Goal: Task Accomplishment & Management: Manage account settings

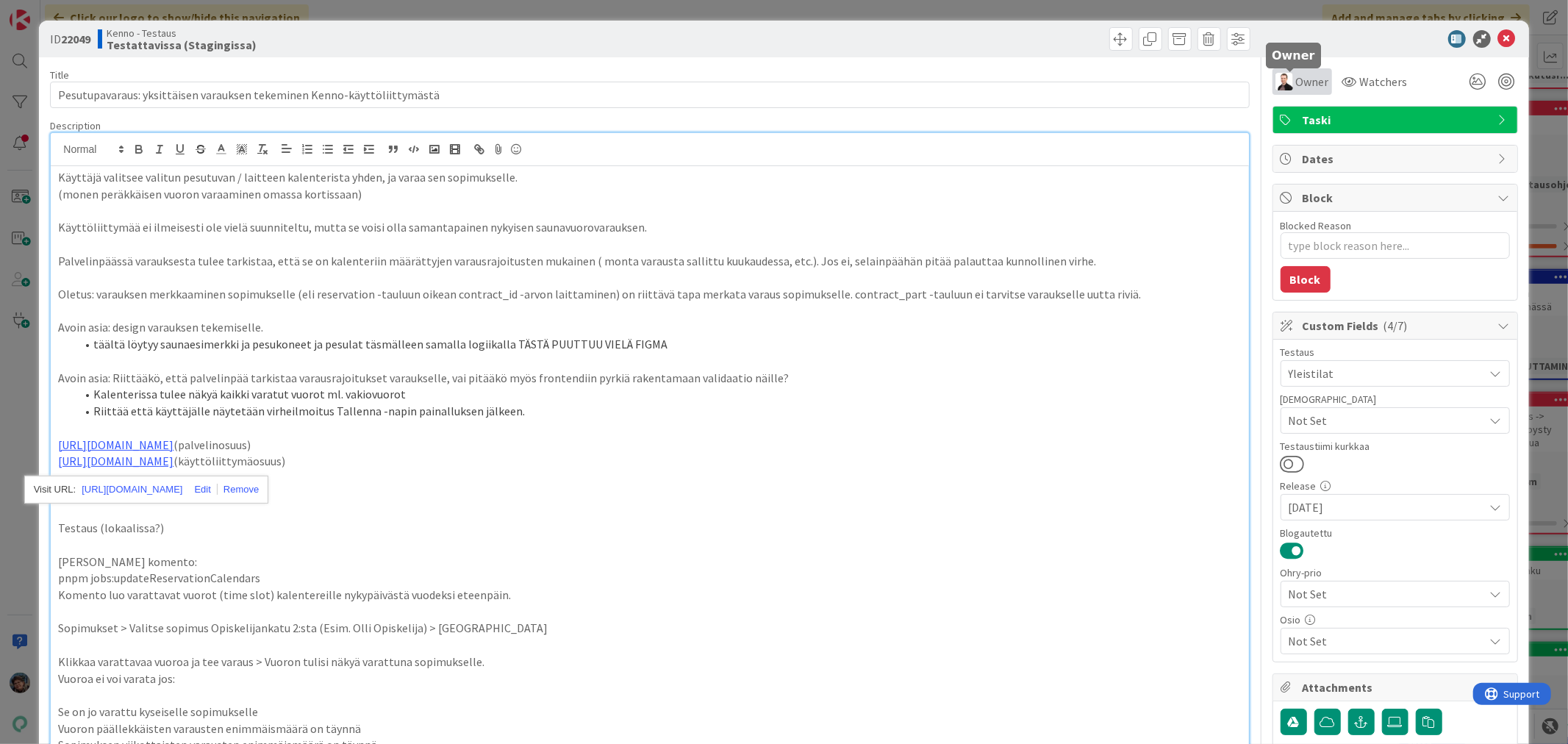
click at [1301, 75] on span "Owner" at bounding box center [1312, 82] width 33 height 18
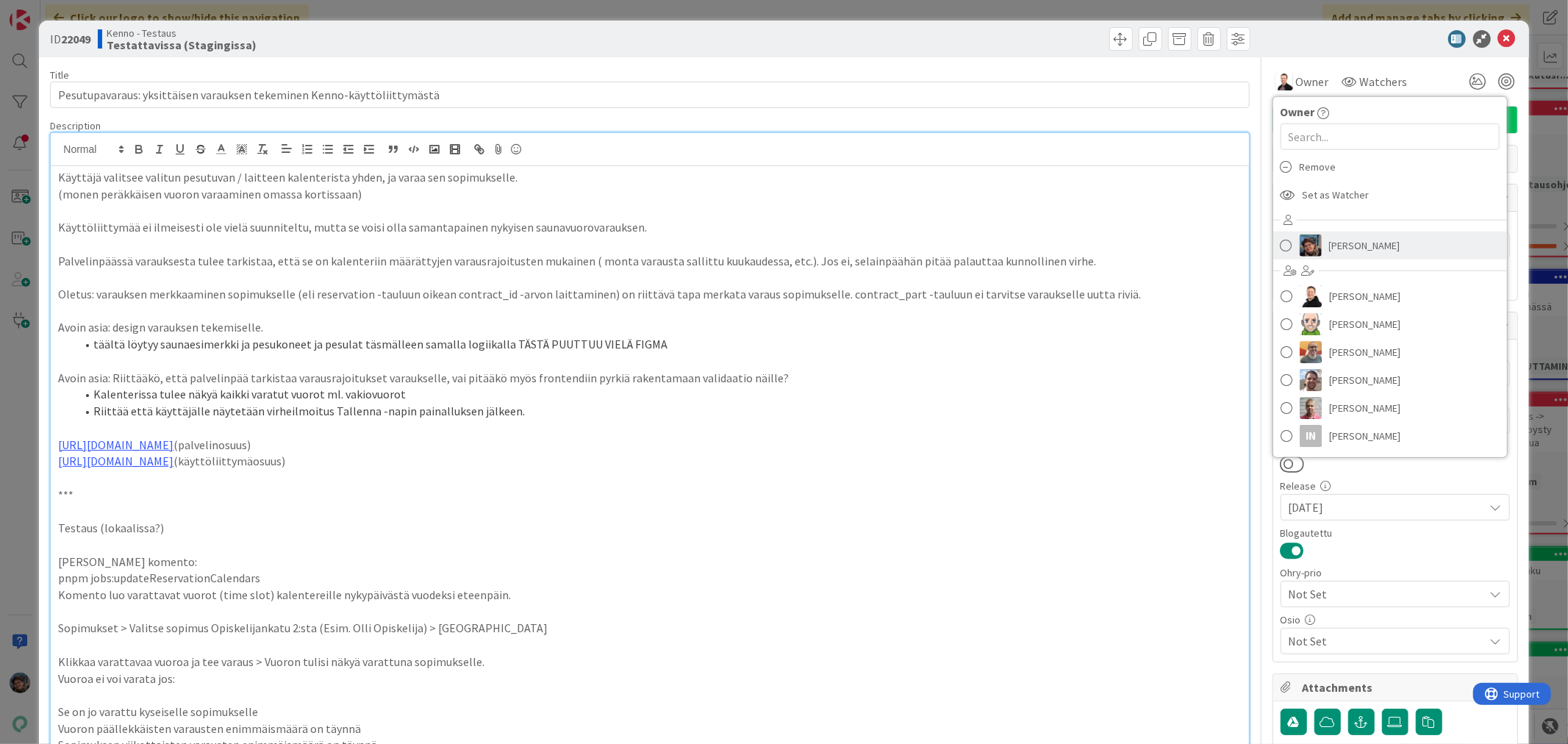
click at [1329, 246] on span "[PERSON_NAME]" at bounding box center [1364, 246] width 71 height 22
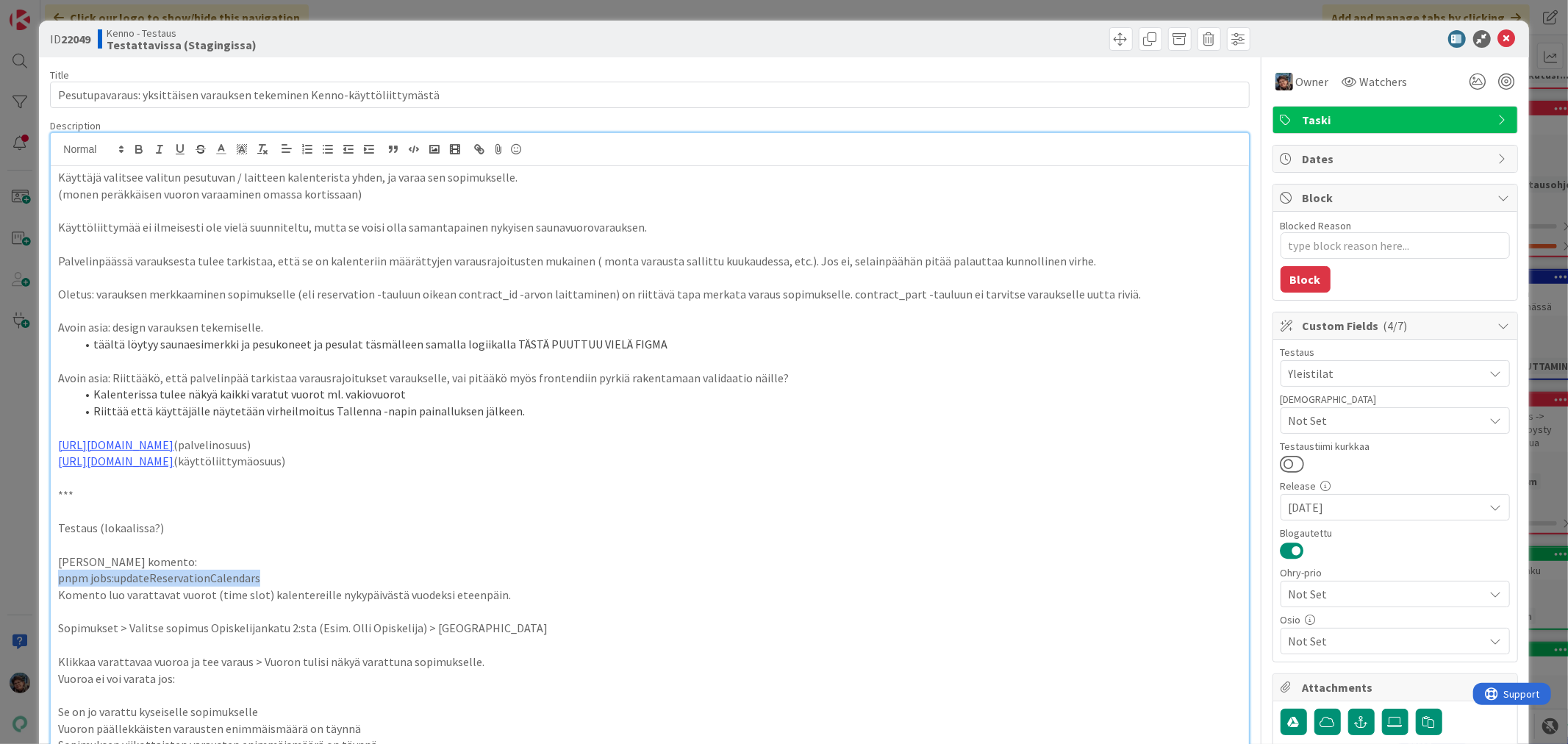
drag, startPoint x: 58, startPoint y: 578, endPoint x: 281, endPoint y: 579, distance: 223.0
click at [281, 579] on p "pnpm jobs:updateReservationCalendars" at bounding box center [650, 578] width 1182 height 17
copy p "pnpm jobs:updateReservationCalendars"
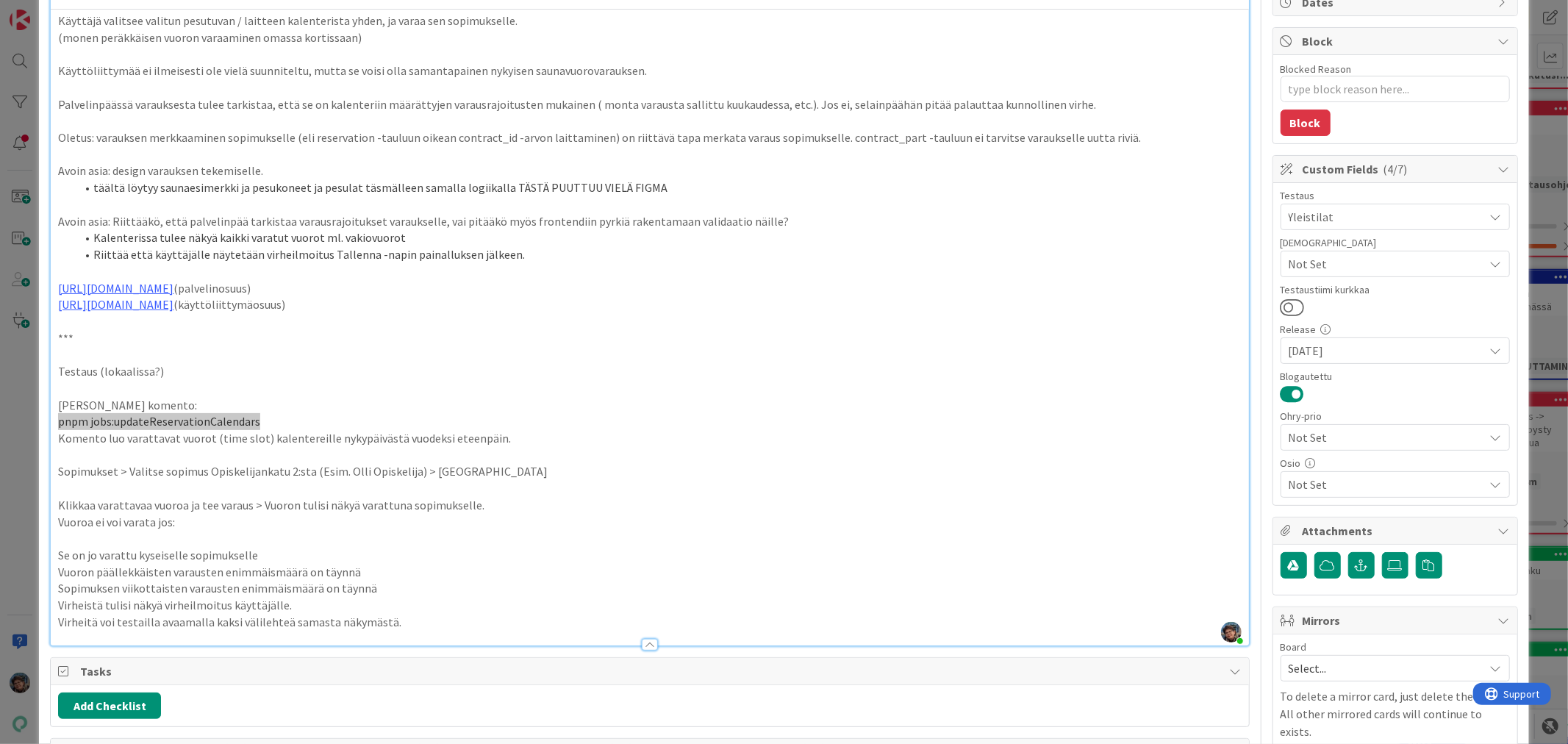
scroll to position [163, 0]
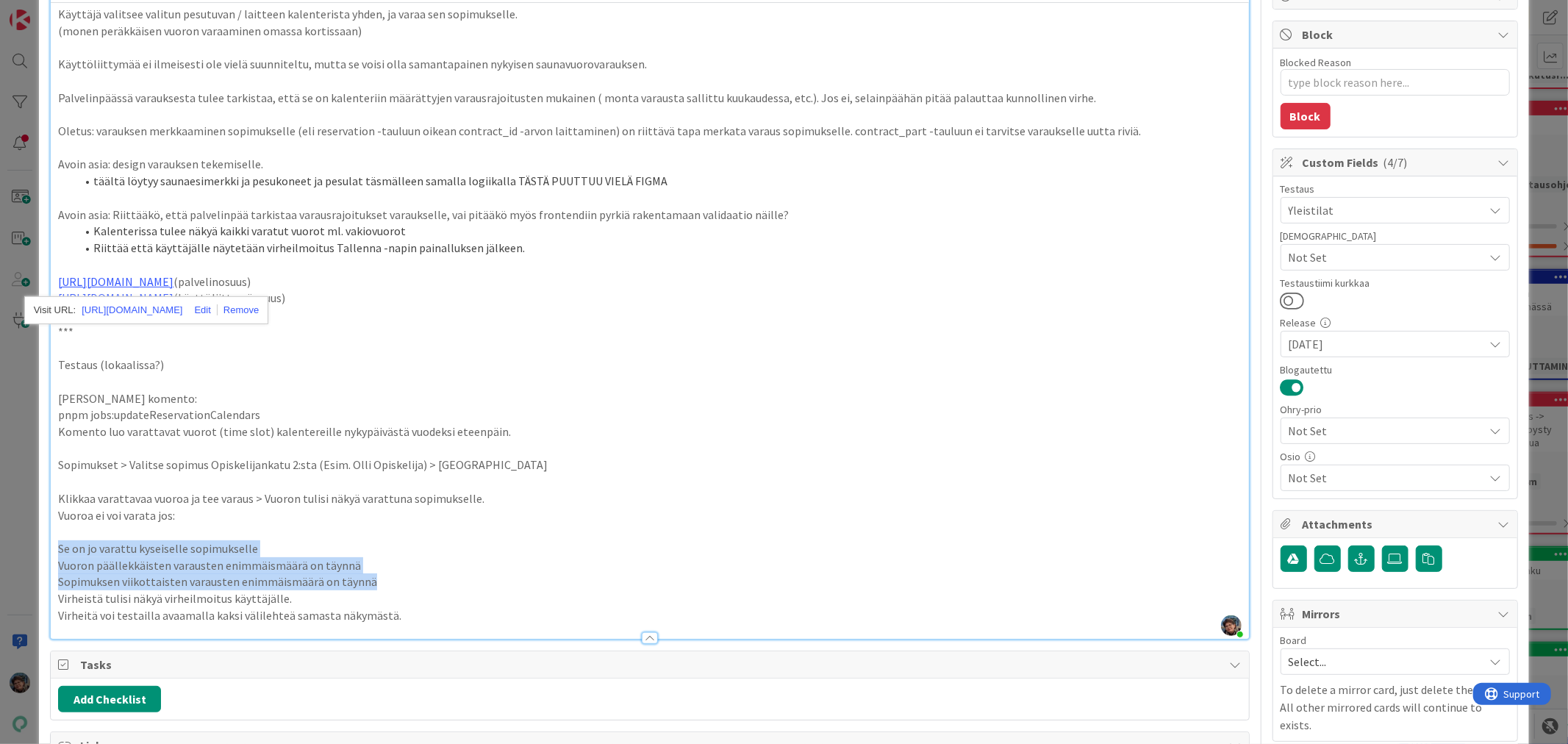
drag, startPoint x: 57, startPoint y: 549, endPoint x: 379, endPoint y: 583, distance: 323.8
click at [379, 583] on div "Käyttäjä valitsee valitun pesutuvan / laitteen kalenterista yhden, ja varaa sen…" at bounding box center [649, 320] width 1197 height 636
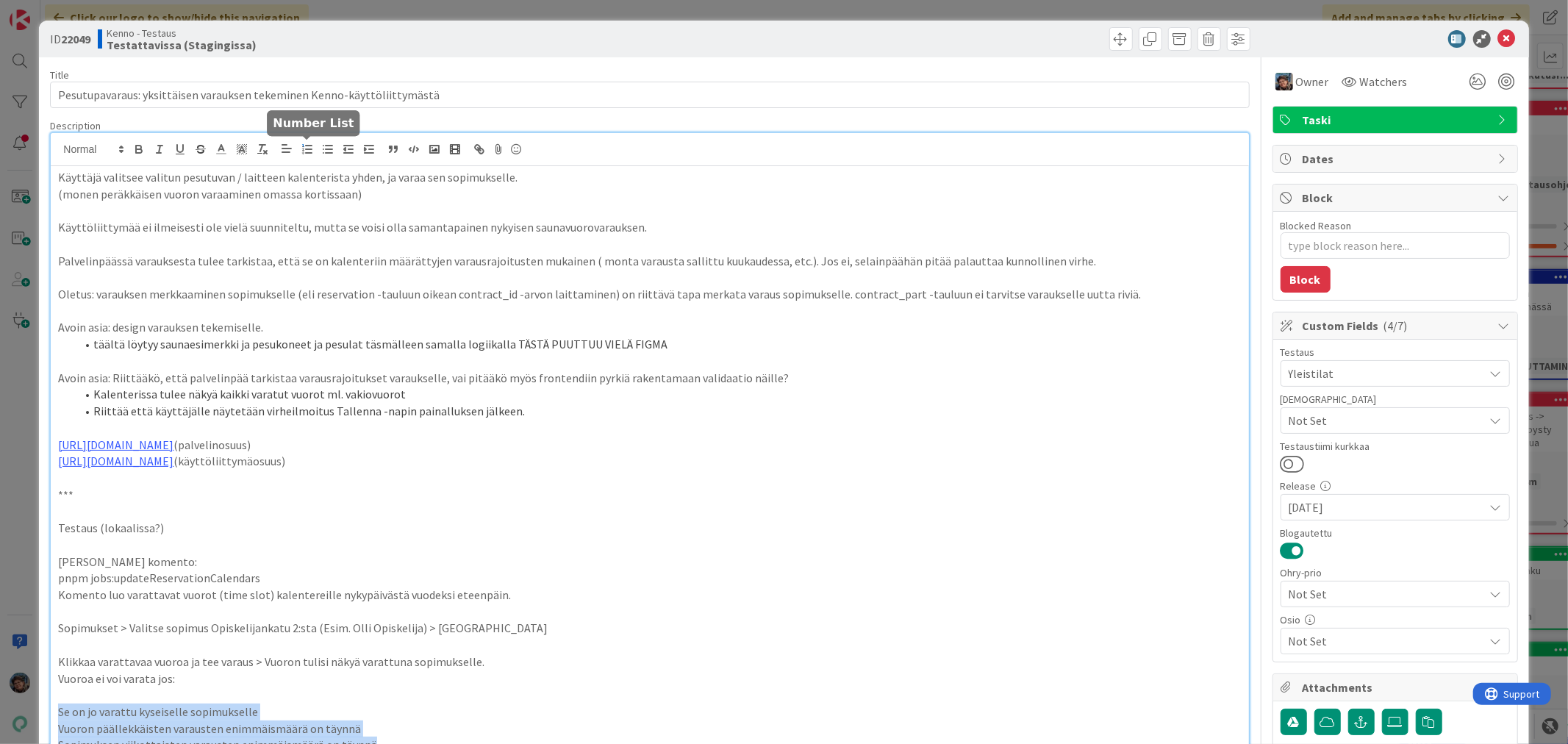
click at [308, 153] on line "button" at bounding box center [308, 153] width 6 height 0
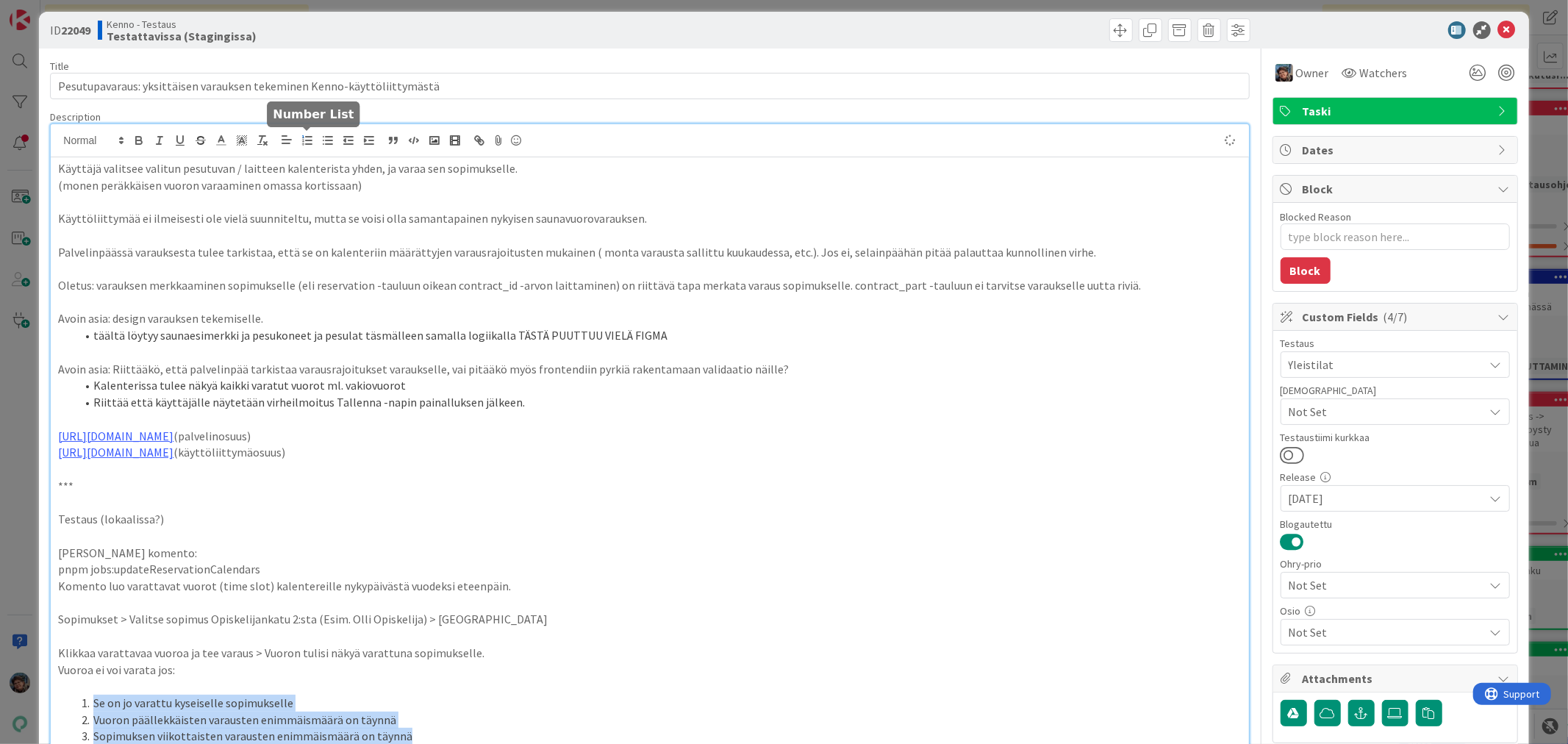
click at [309, 145] on icon "button" at bounding box center [307, 140] width 13 height 13
click at [327, 141] on icon "button" at bounding box center [327, 140] width 13 height 13
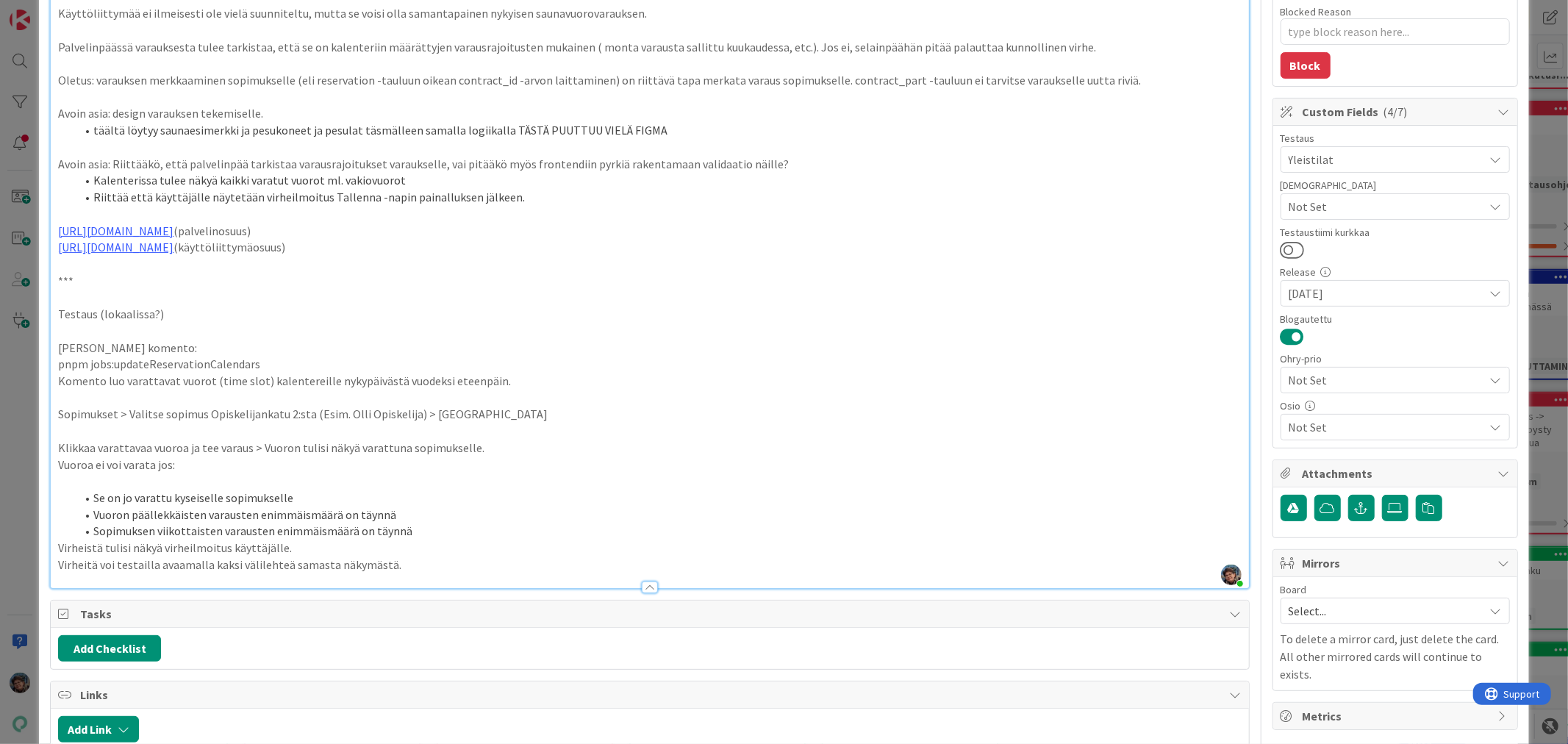
scroll to position [254, 0]
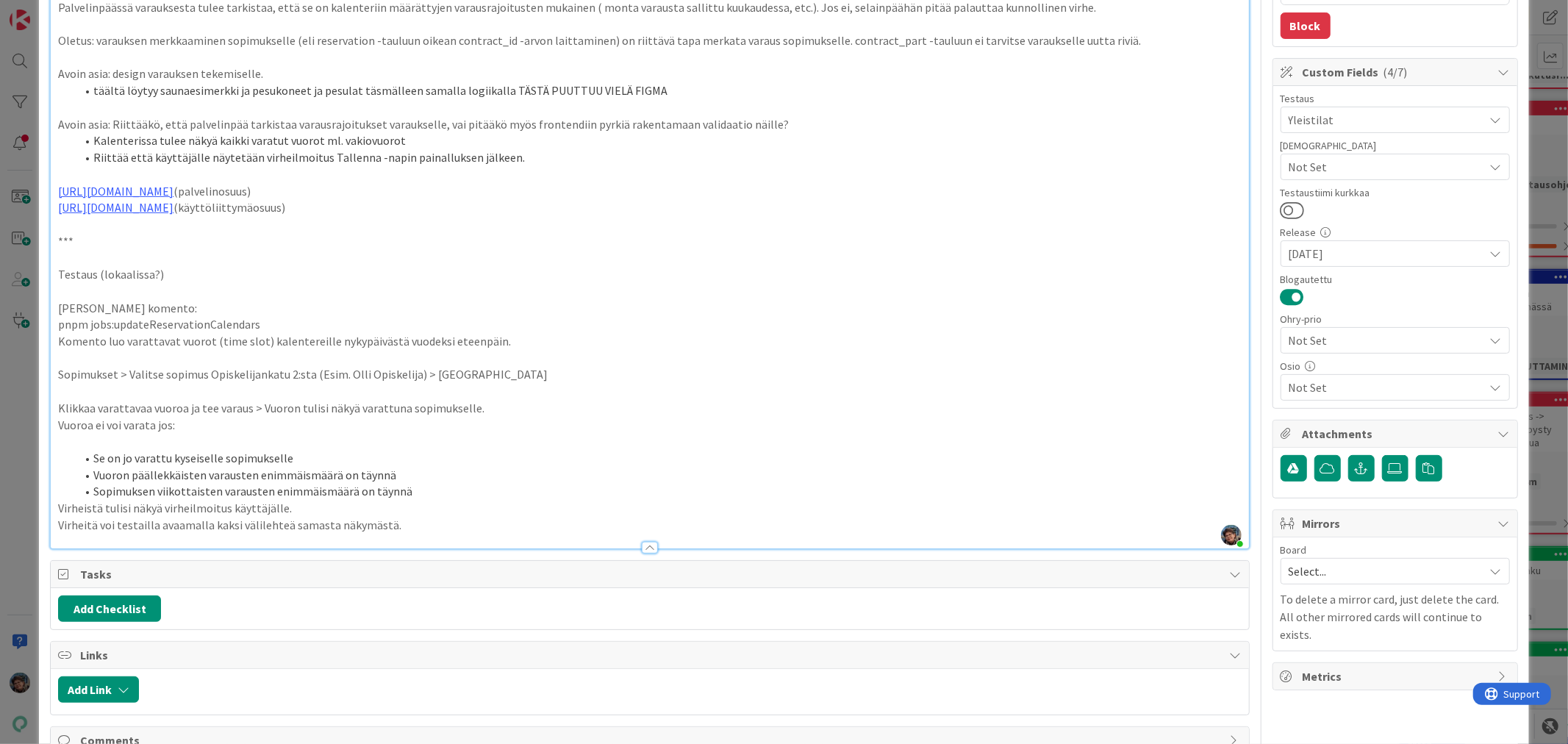
click at [493, 347] on p "Komento luo varattavat vuorot (time slot) kalentereille nykypäivästä vuodeksi e…" at bounding box center [650, 341] width 1182 height 17
click at [435, 489] on li "Sopimuksen viikottaisten varausten enimmäismäärä on täynnä" at bounding box center [658, 491] width 1165 height 17
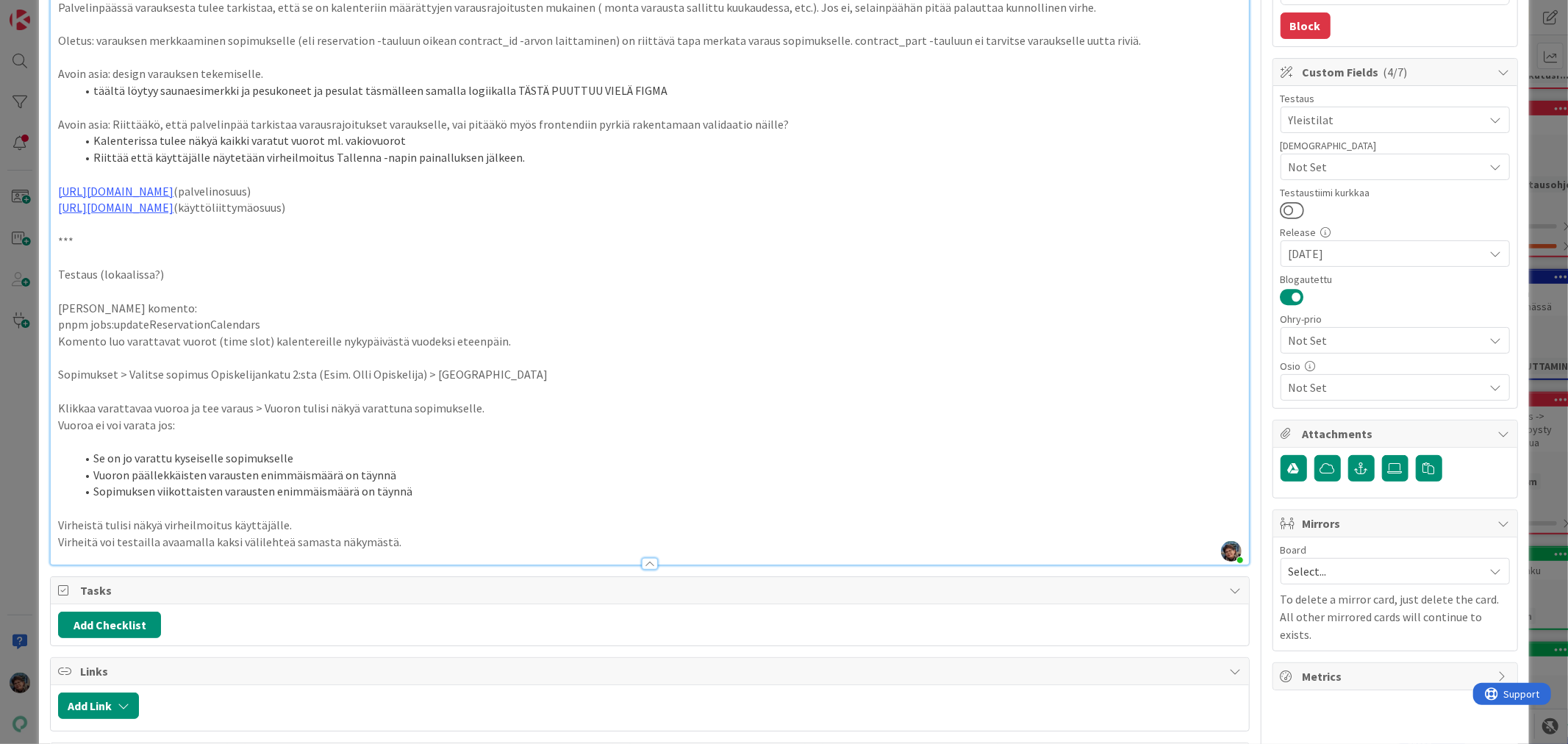
type textarea "x"
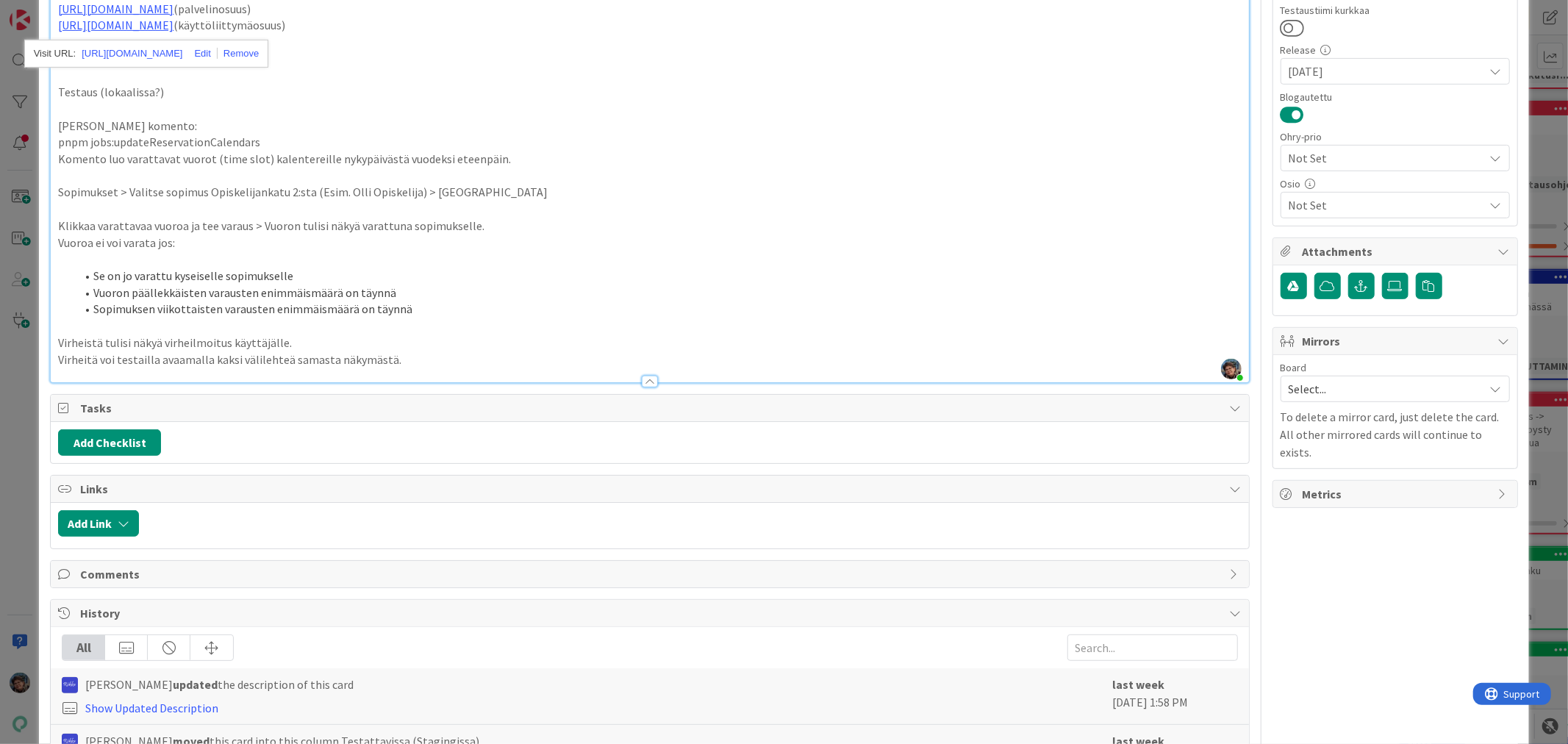
scroll to position [599, 0]
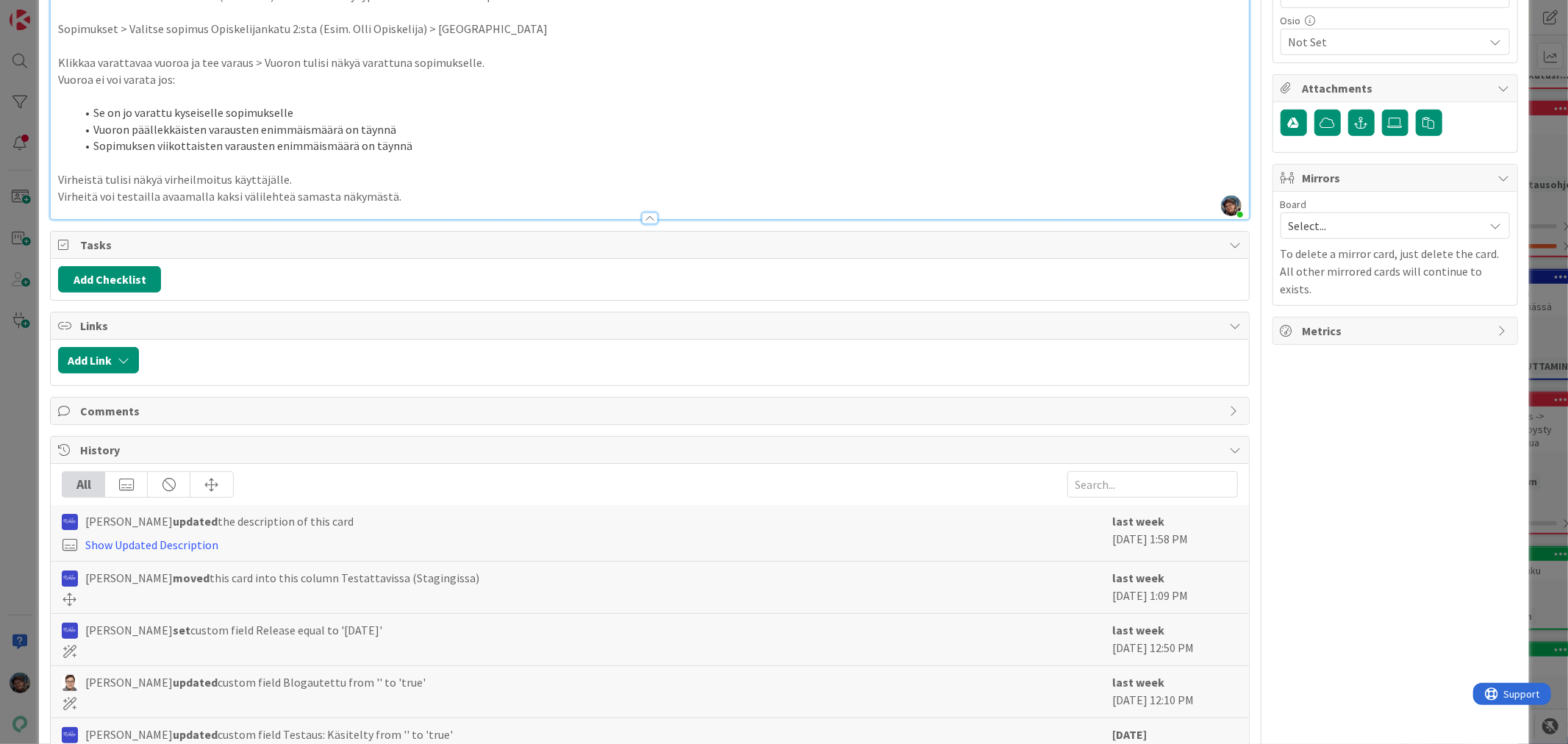
click at [423, 188] on p "Virheitä voi testailla avaamalla kaksi välilehteä samasta näkymästä." at bounding box center [650, 196] width 1182 height 17
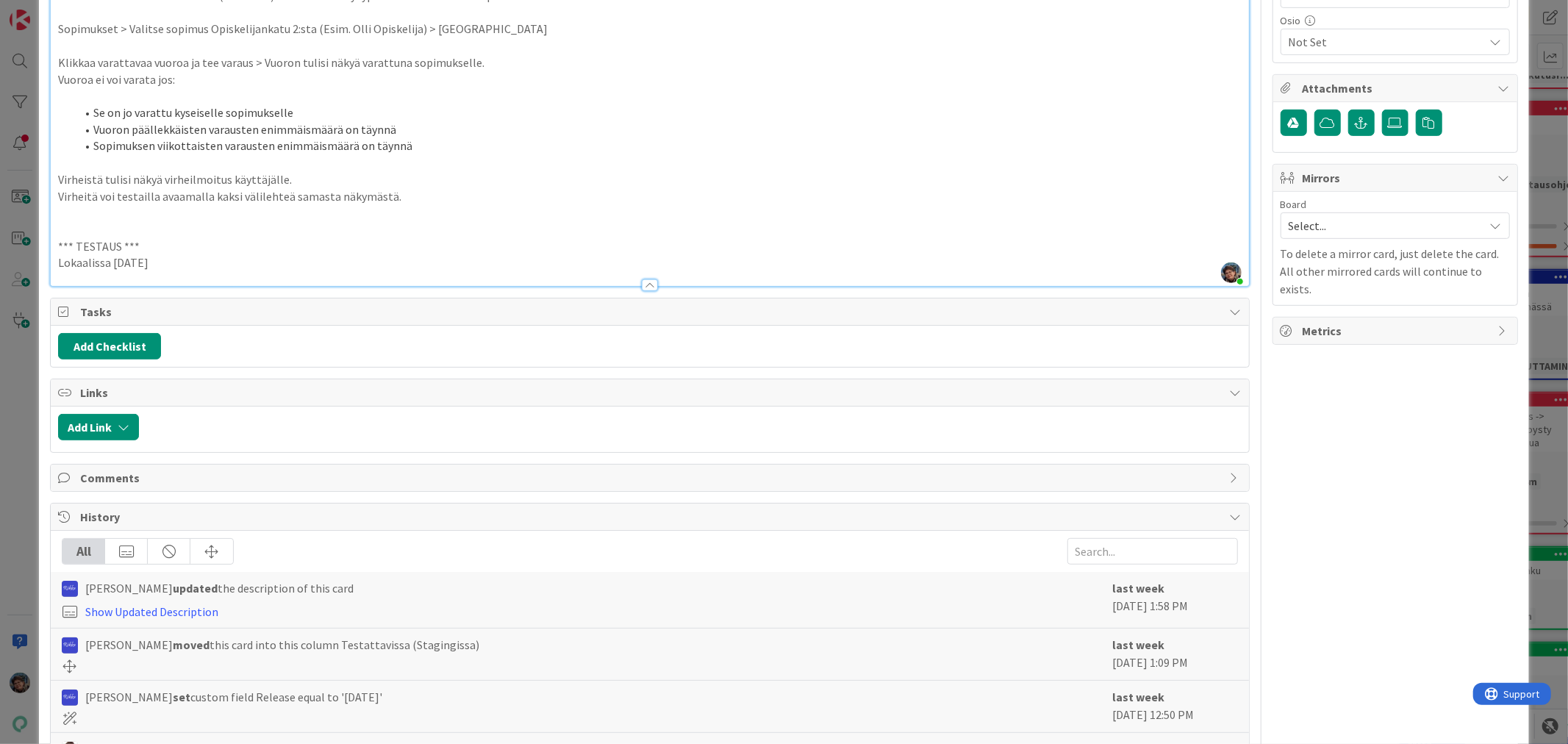
drag, startPoint x: 163, startPoint y: 261, endPoint x: 27, endPoint y: 231, distance: 139.3
click at [27, 231] on div "ID 22049 Kenno - Testaus Testattavissa (Stagingissa) Title 71 / 128 Pesutupavar…" at bounding box center [784, 372] width 1568 height 744
click at [93, 207] on p at bounding box center [650, 213] width 1182 height 17
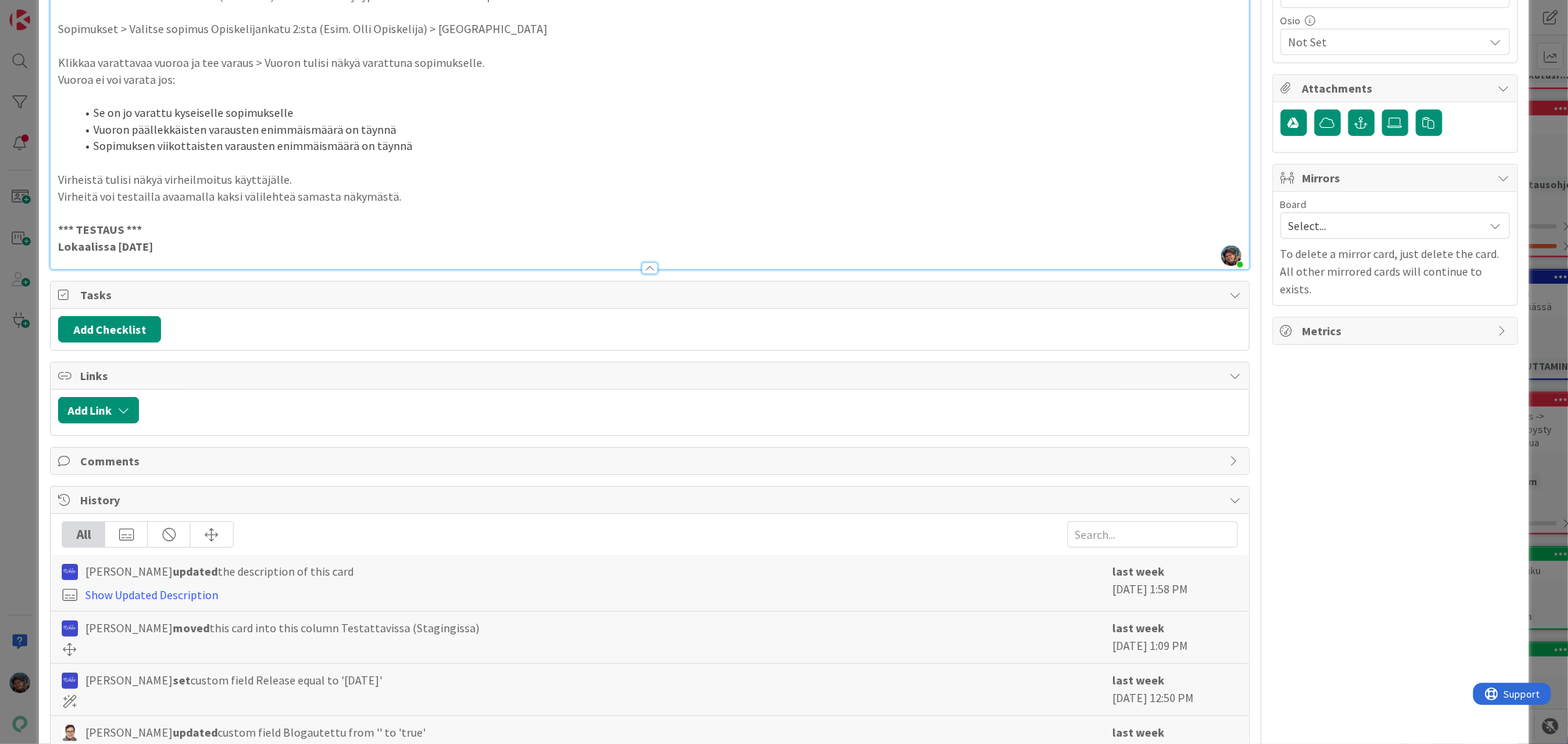
click at [199, 247] on p "Lokaalissa [DATE]" at bounding box center [650, 247] width 1182 height 17
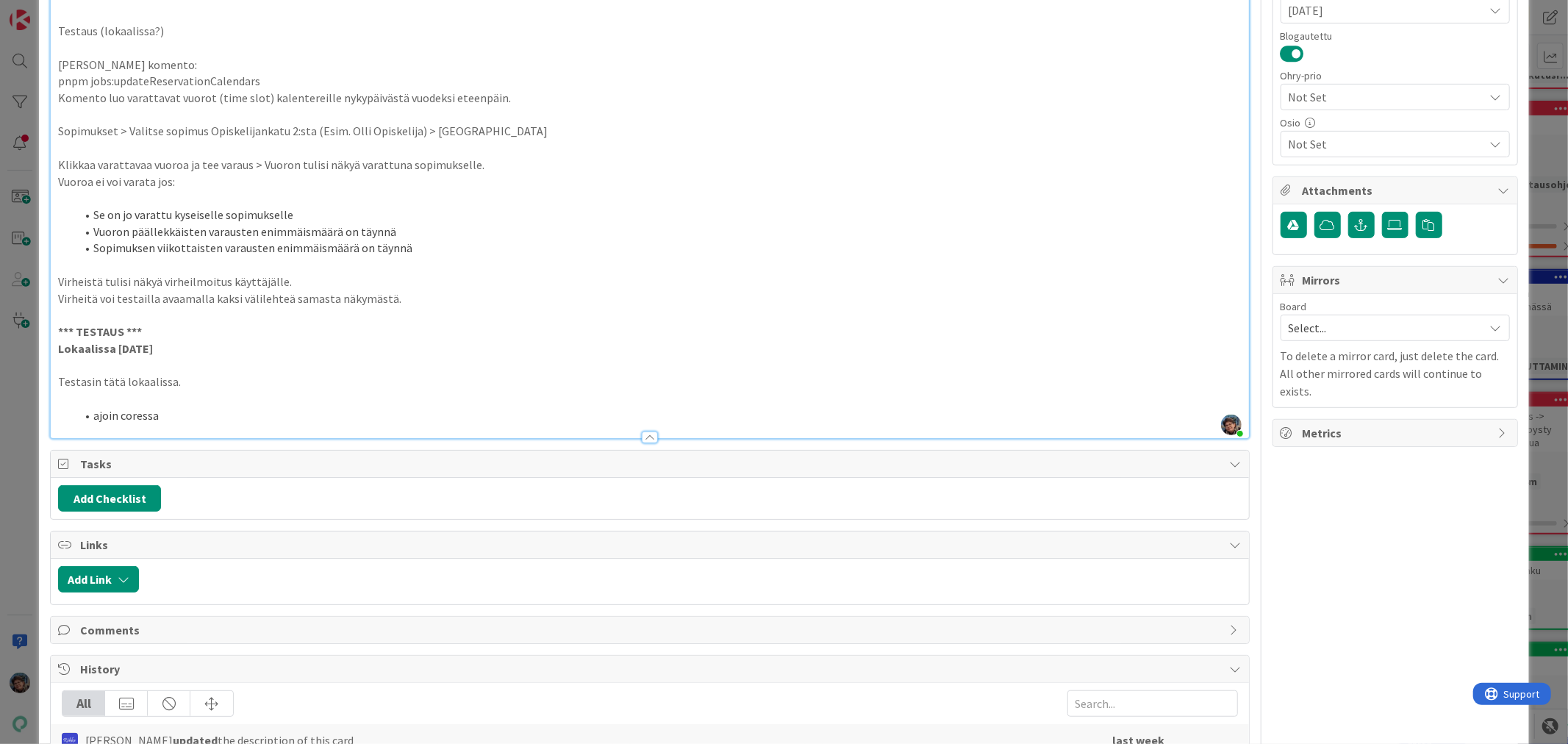
scroll to position [355, 0]
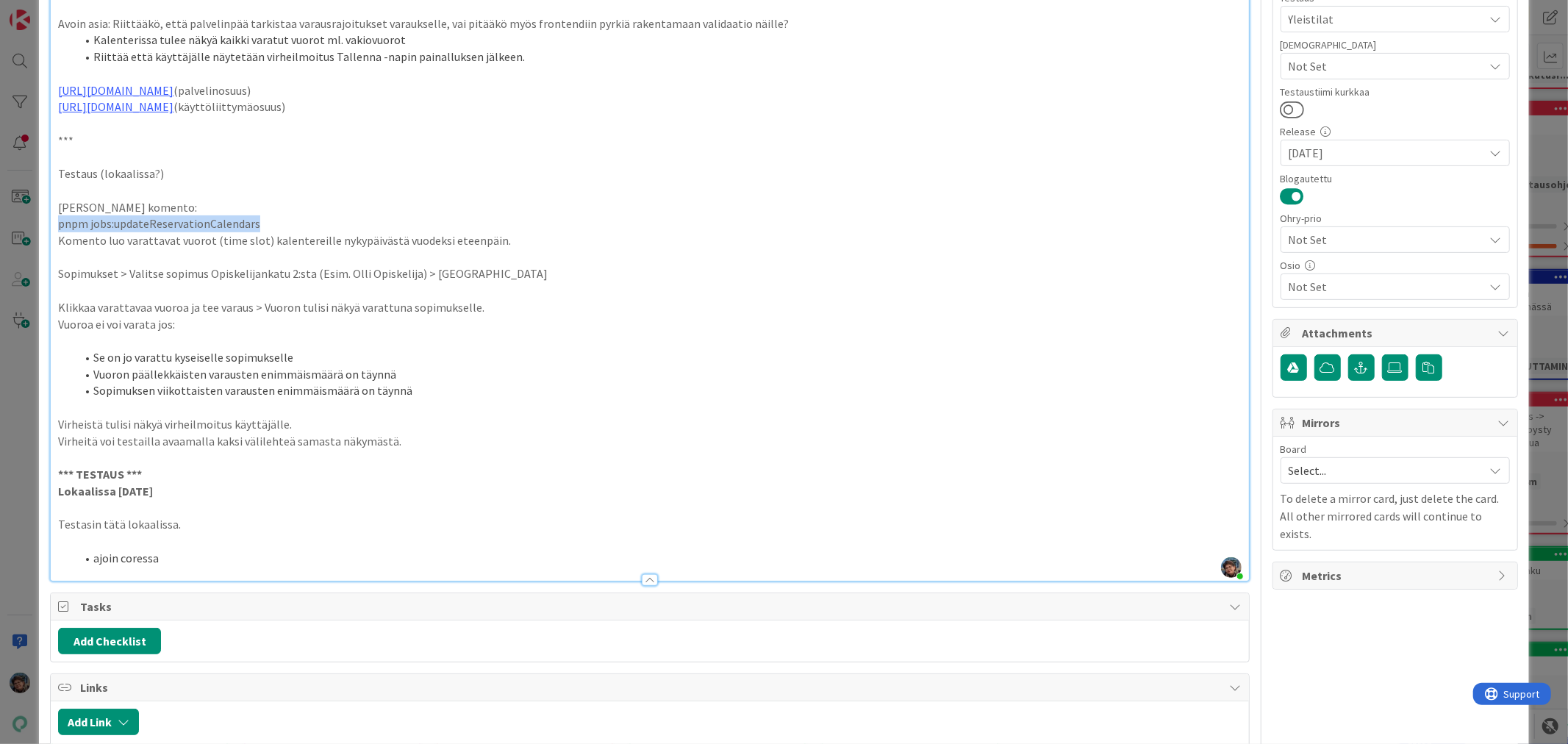
drag, startPoint x: 56, startPoint y: 219, endPoint x: 291, endPoint y: 226, distance: 235.1
click at [291, 226] on div "Käyttäjä valitsee valitun pesutuvan / laitteen kalenterista yhden, ja varaa sen…" at bounding box center [649, 196] width 1197 height 769
copy p "pnpm jobs:updateReservationCalendars"
click at [183, 554] on li "ajoin coressa" at bounding box center [658, 558] width 1165 height 17
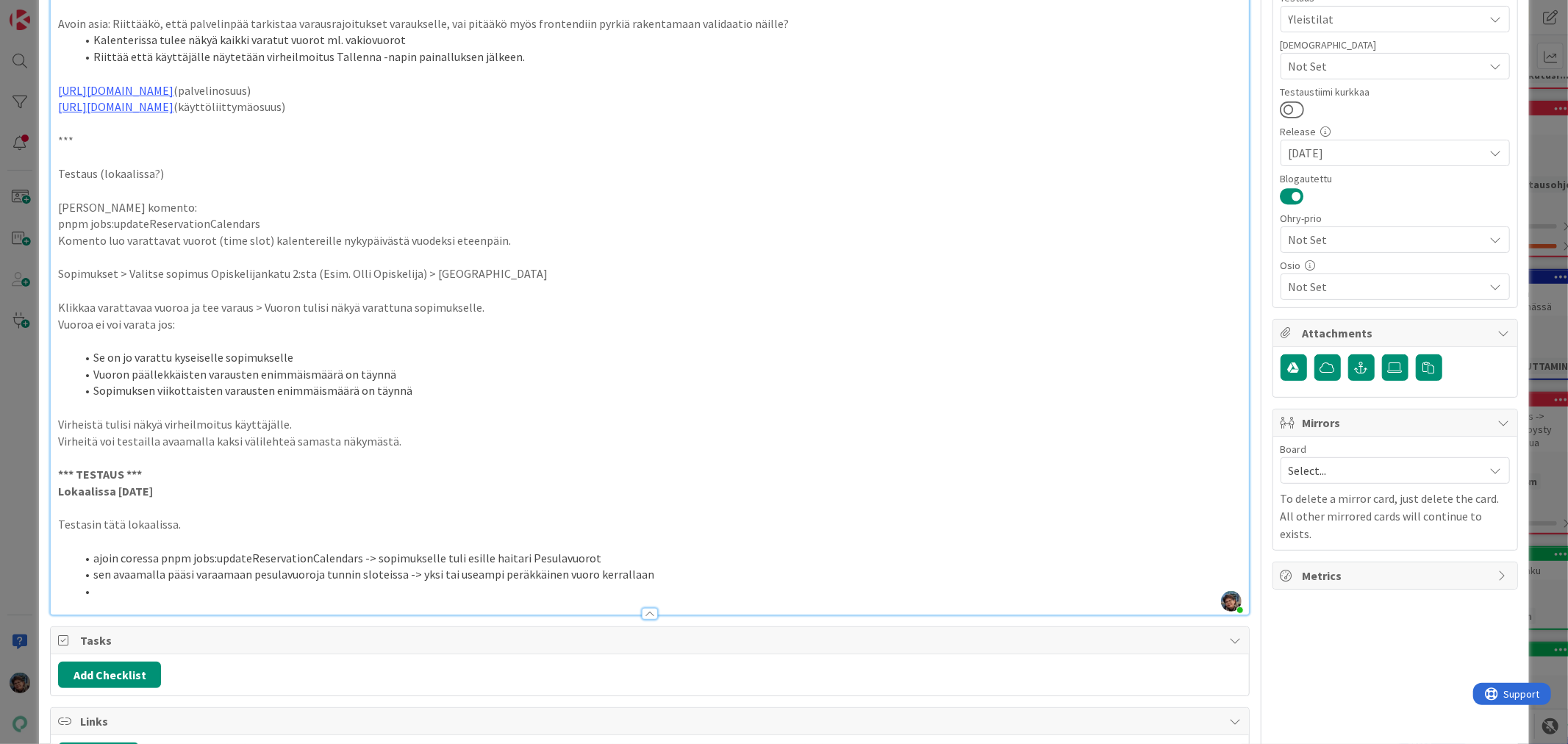
click at [173, 593] on li at bounding box center [658, 591] width 1165 height 17
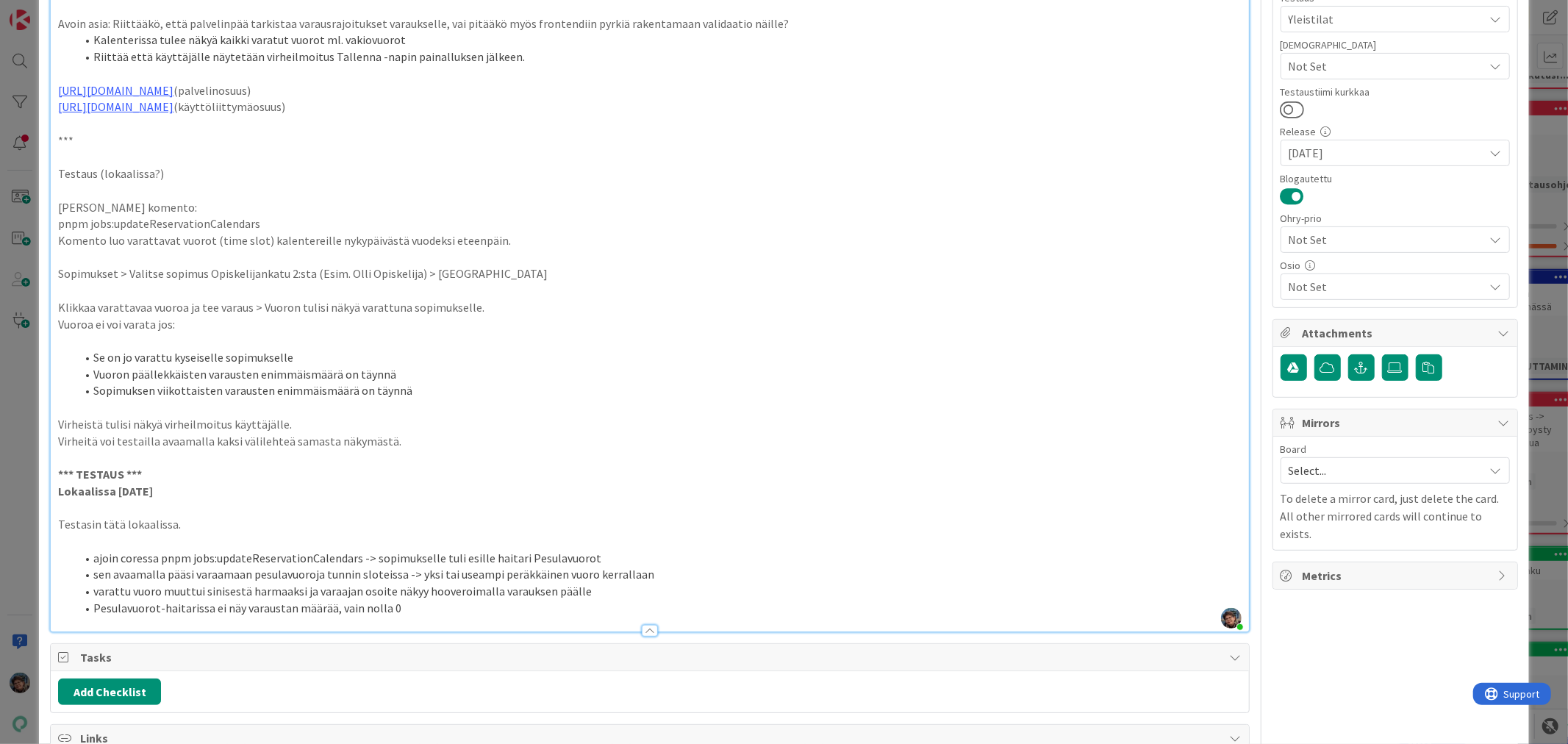
click at [285, 605] on li "Pesulavuorot-haitarissa ei näy varaustan määrää, vain nolla 0" at bounding box center [658, 608] width 1165 height 17
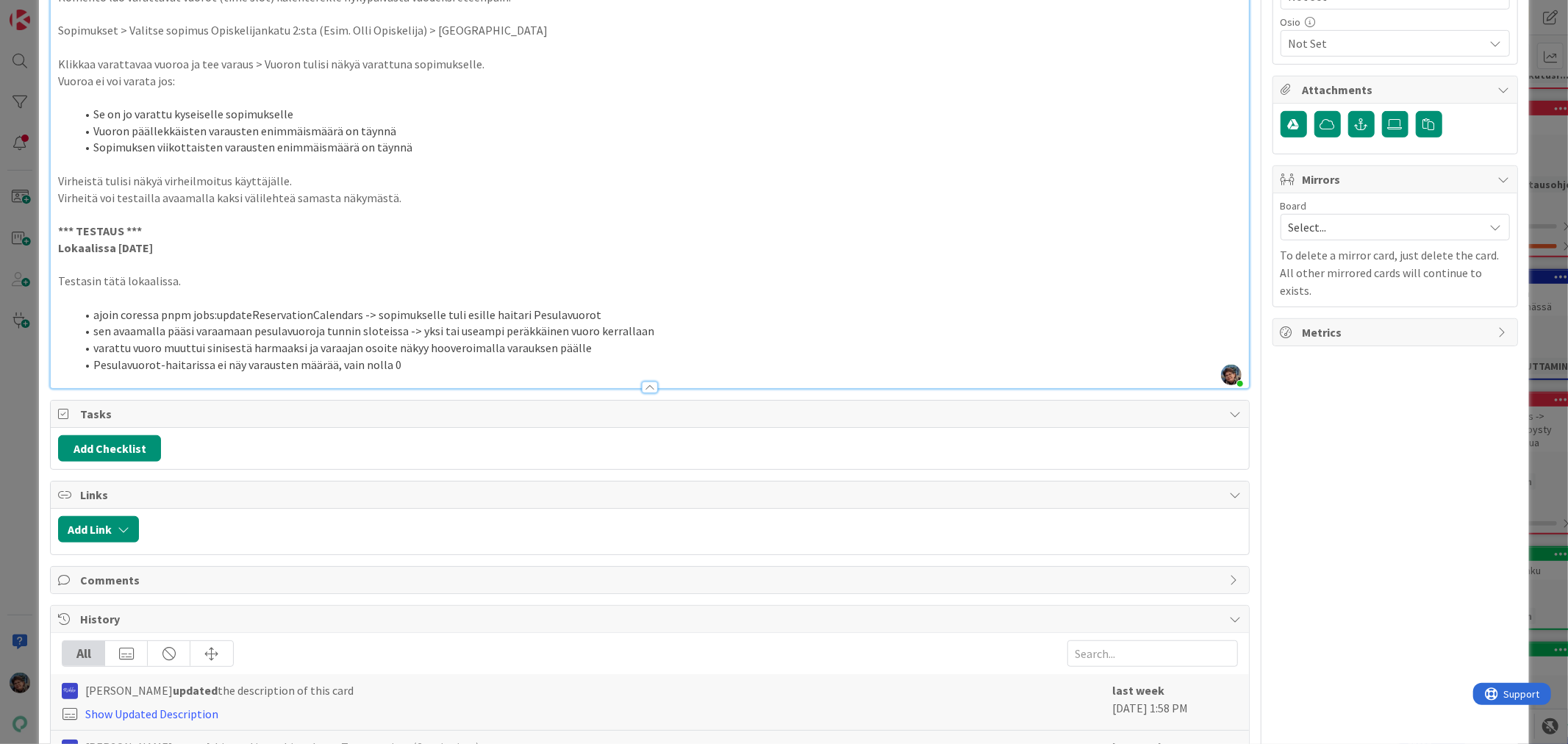
scroll to position [599, 0]
drag, startPoint x: 585, startPoint y: 347, endPoint x: 606, endPoint y: 357, distance: 23.3
click at [585, 347] on li "varattu vuoro muuttui sinisestä harmaaksi ja varaajan osoite näkyy hooveroimall…" at bounding box center [658, 346] width 1165 height 17
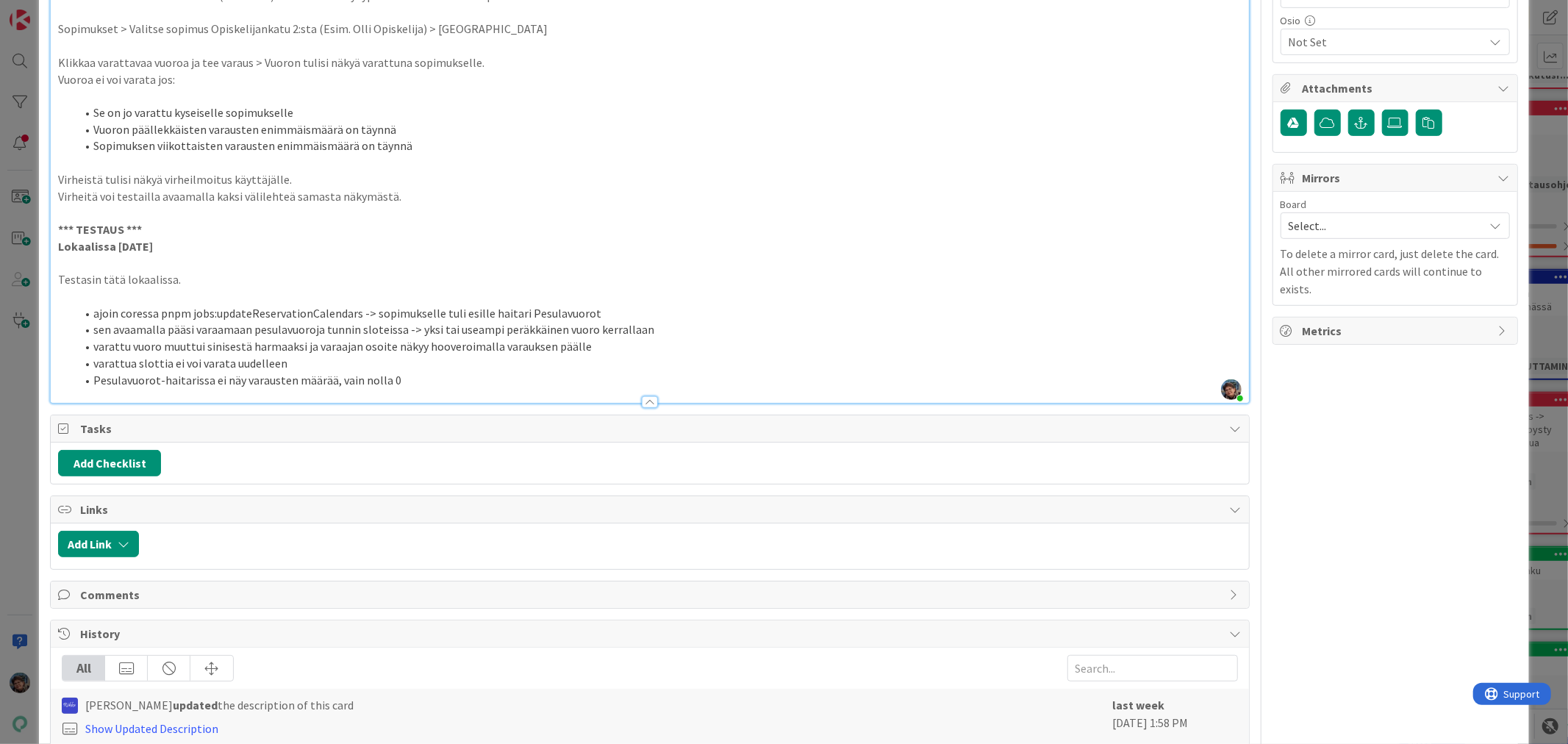
click at [428, 378] on li "Pesulavuorot-haitarissa ei näy varausten määrää, vain nolla 0" at bounding box center [658, 380] width 1165 height 17
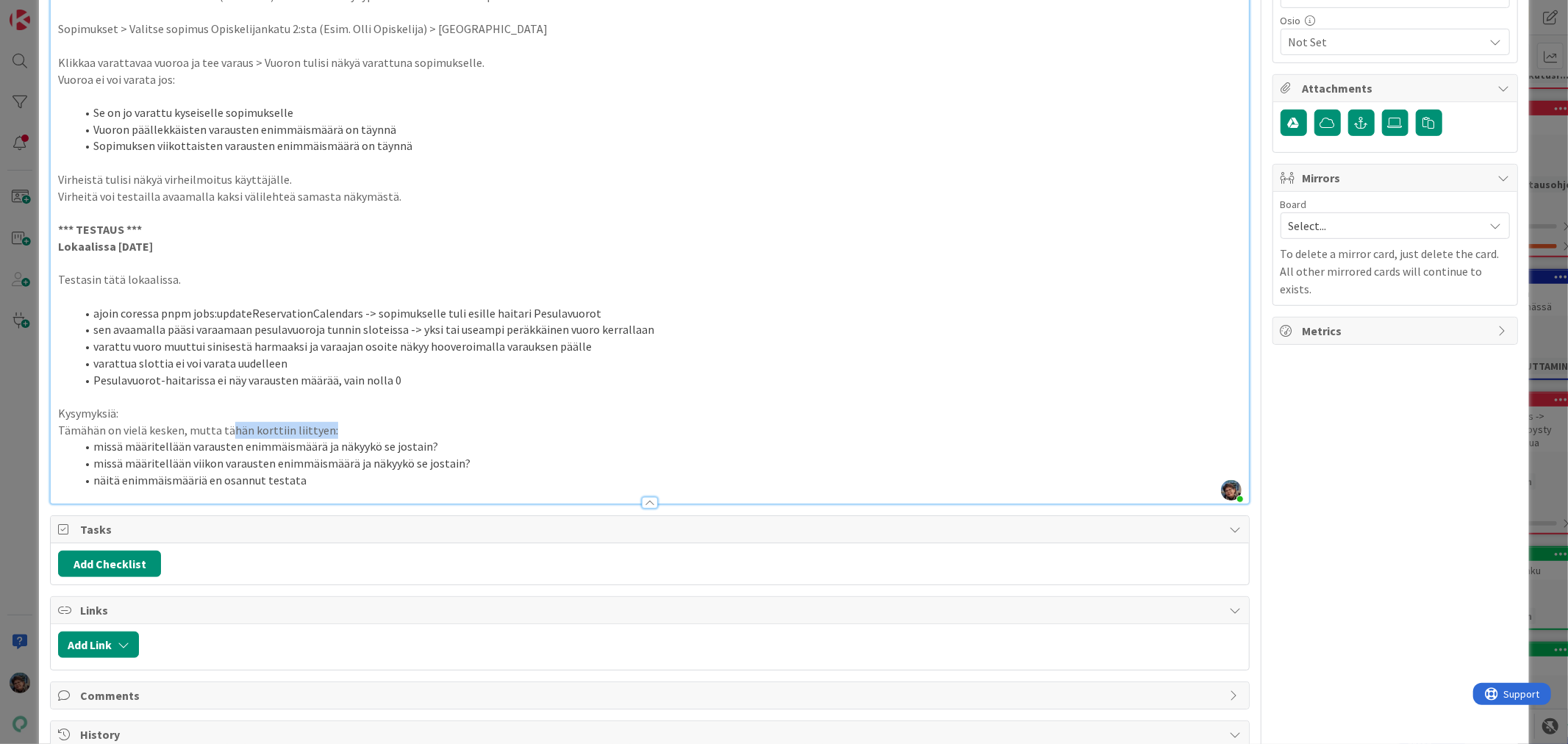
scroll to position [510, 0]
drag, startPoint x: 225, startPoint y: 428, endPoint x: 363, endPoint y: 430, distance: 138.0
click at [363, 430] on p "Tämähän on vielä kesken, mutta tähän korttiin liittyen:" at bounding box center [650, 430] width 1182 height 17
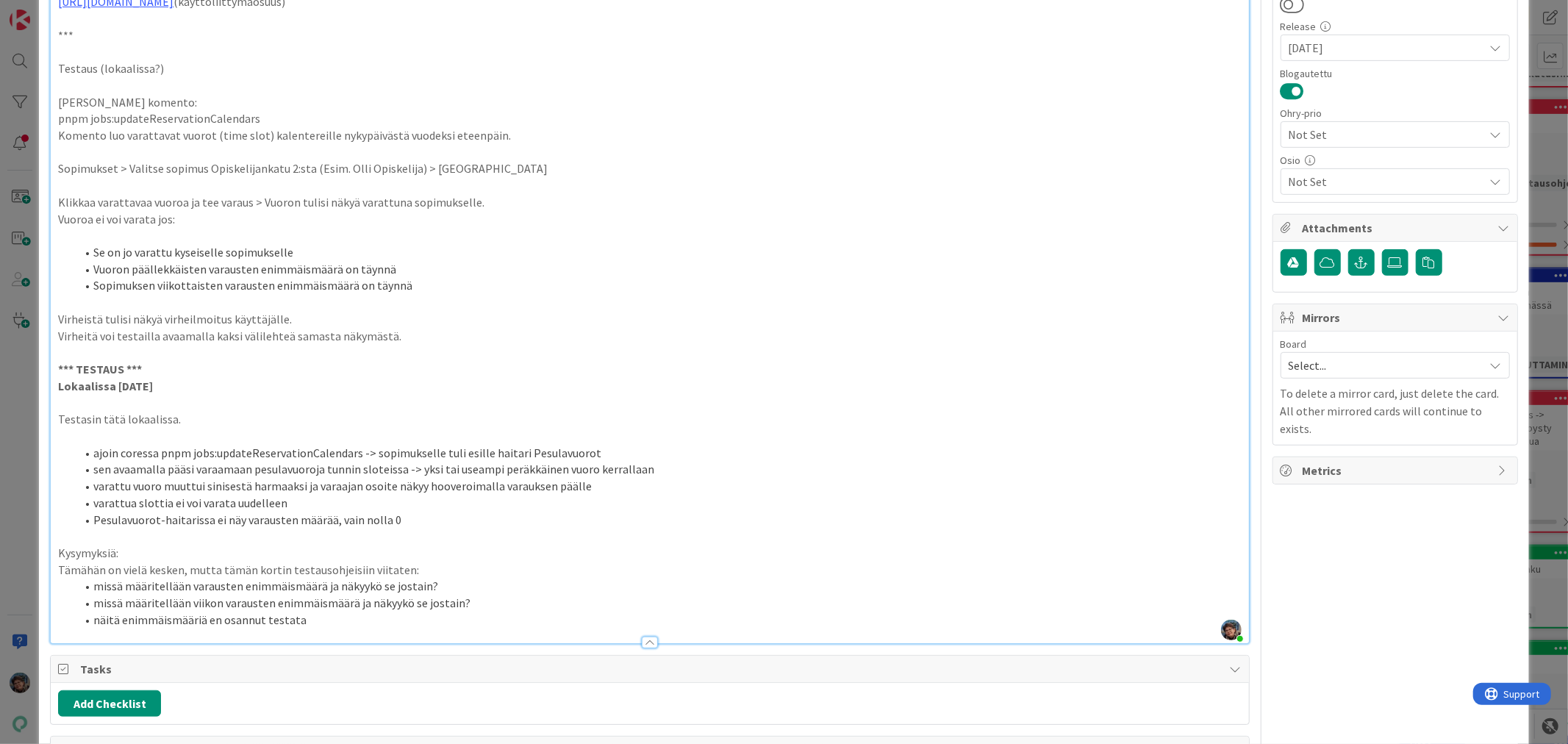
scroll to position [518, 0]
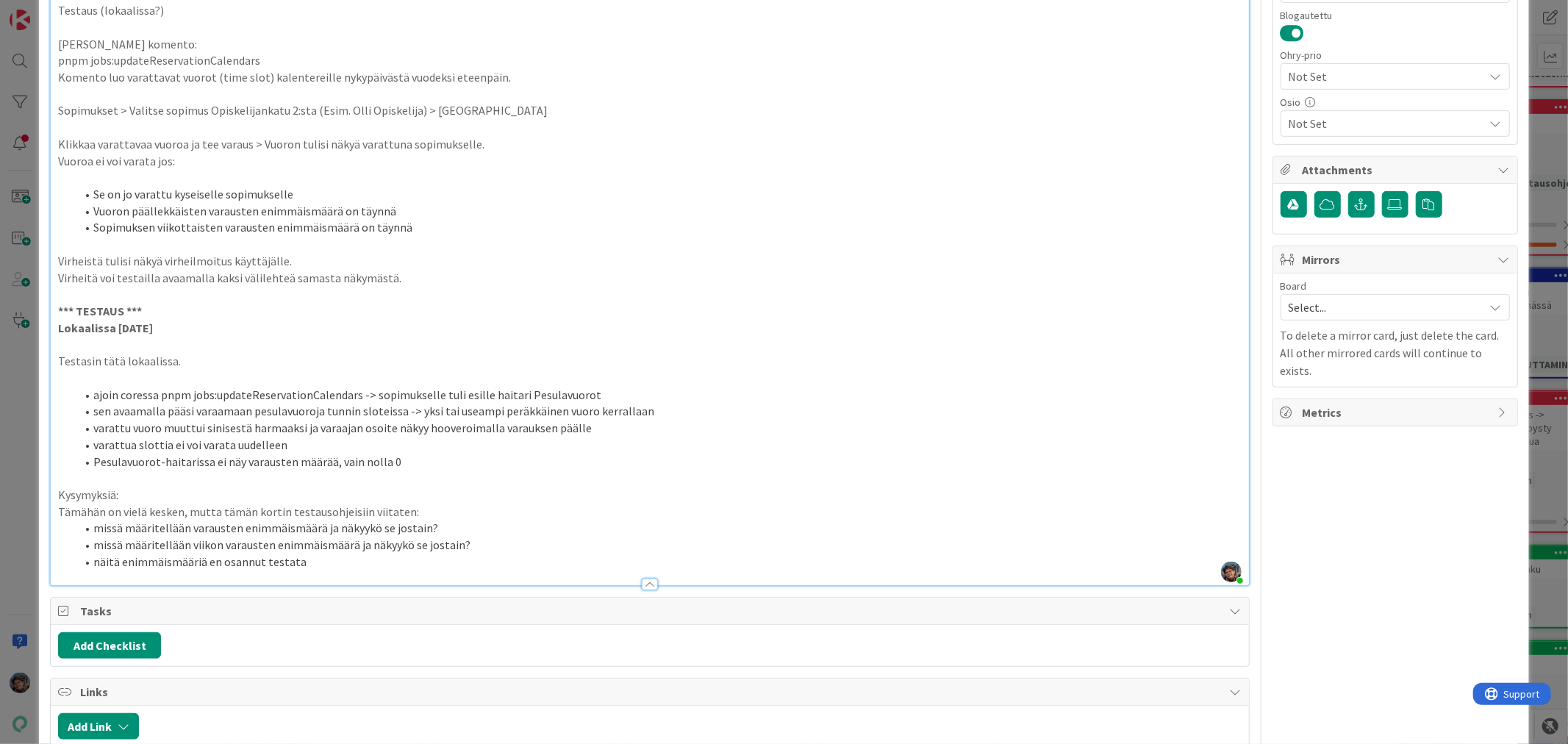
click at [312, 560] on li "näitä enimmäismääriä en osannut testata" at bounding box center [658, 561] width 1165 height 17
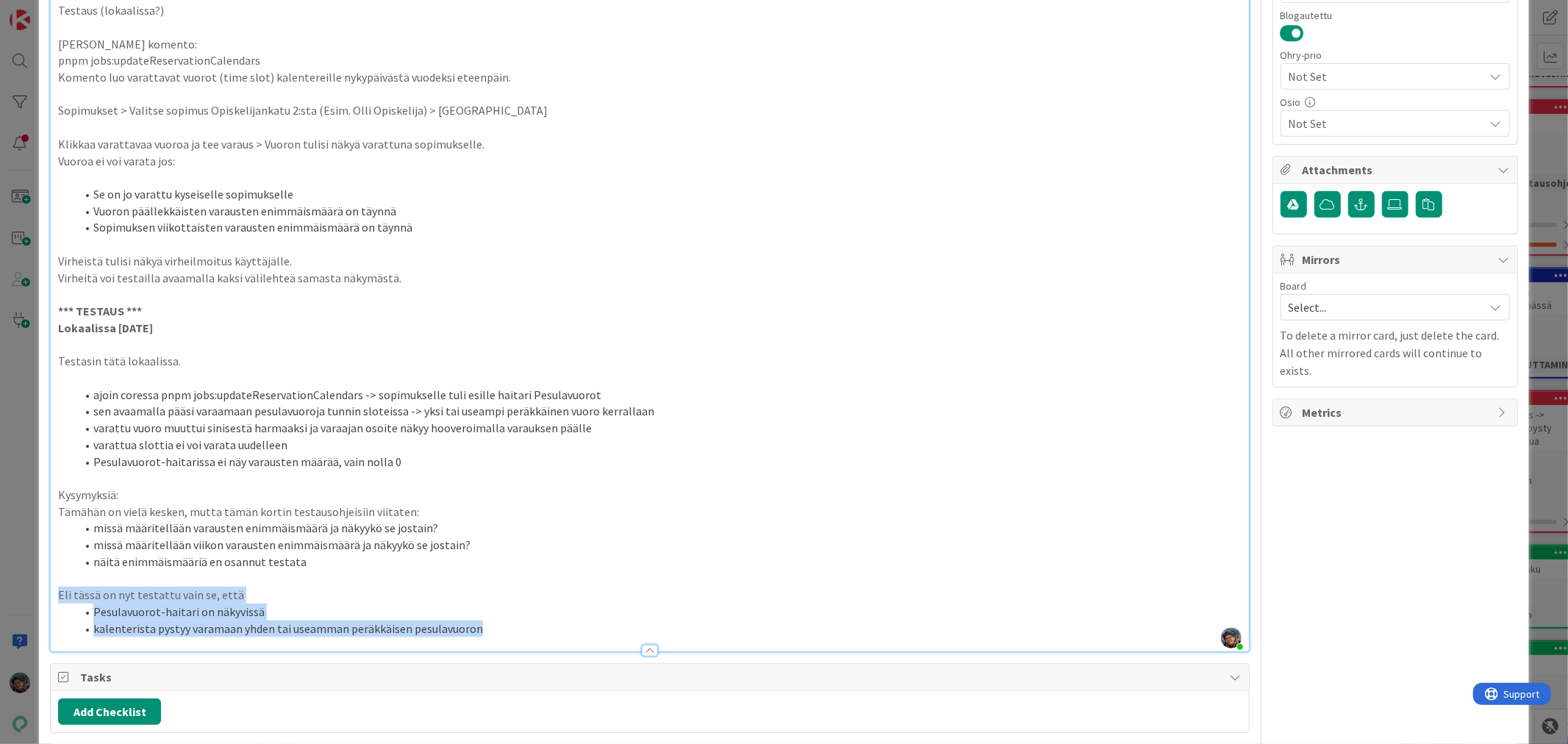
drag, startPoint x: 58, startPoint y: 596, endPoint x: 549, endPoint y: 636, distance: 492.6
click at [549, 636] on div "Description [PERSON_NAME] joined 1 hr 54 m ago Käyttäjä valitsee valitun pesutu…" at bounding box center [649, 127] width 1198 height 1051
click at [604, 613] on li "Pesulavuorot-haitari on näkyvissä" at bounding box center [658, 612] width 1165 height 17
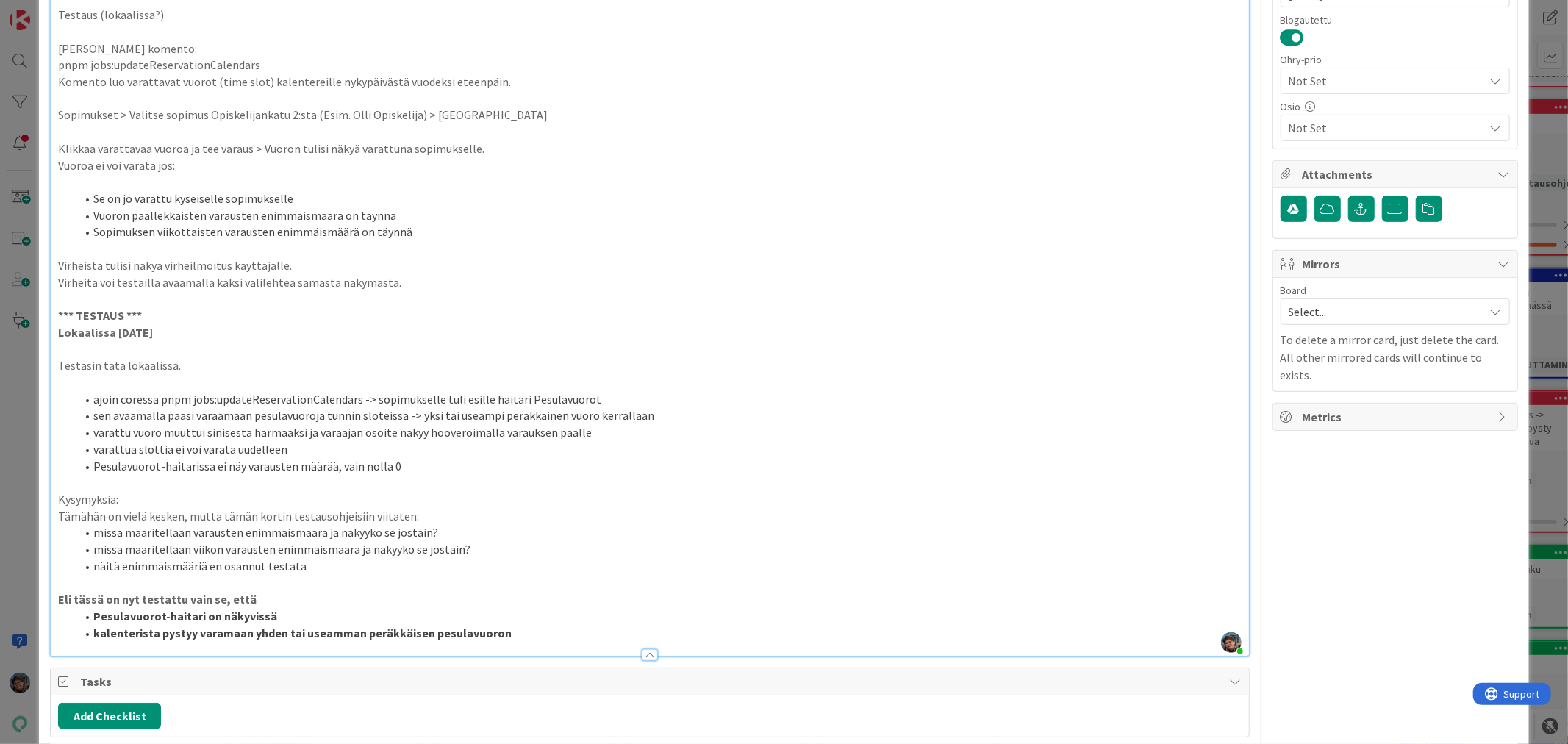
scroll to position [489, 0]
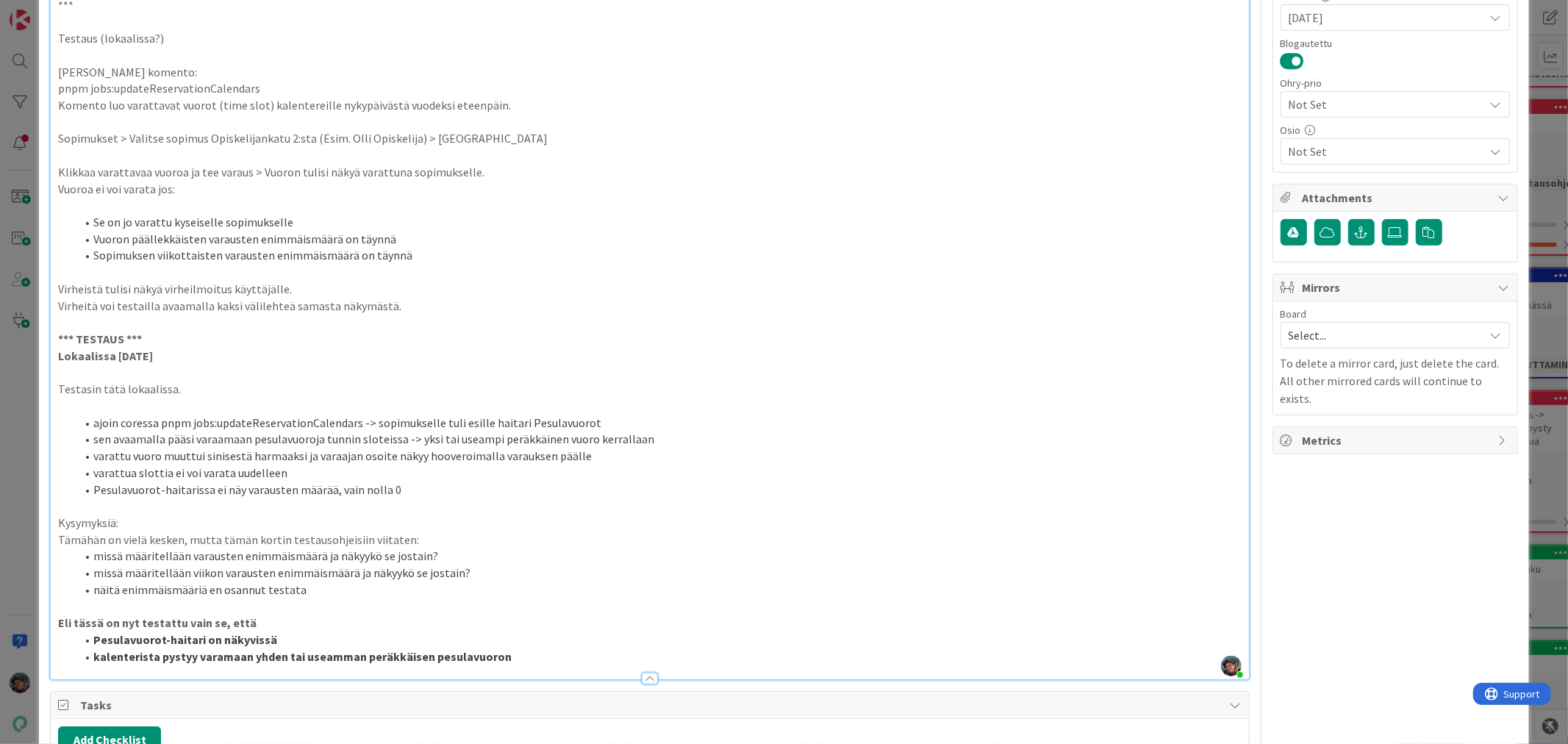
click at [182, 619] on strong "Eli tässä on nyt testattu vain se, että" at bounding box center [158, 623] width 199 height 15
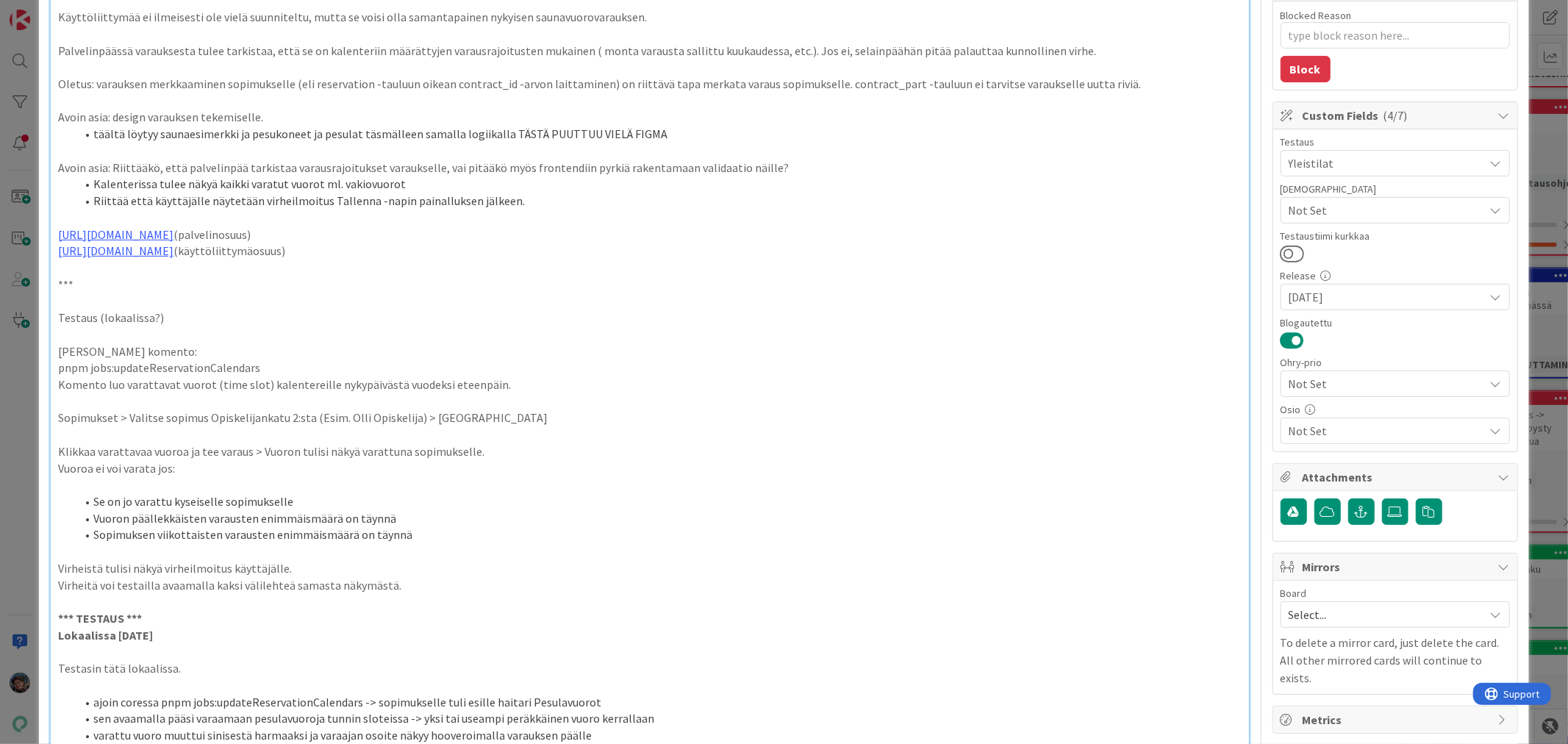
scroll to position [0, 0]
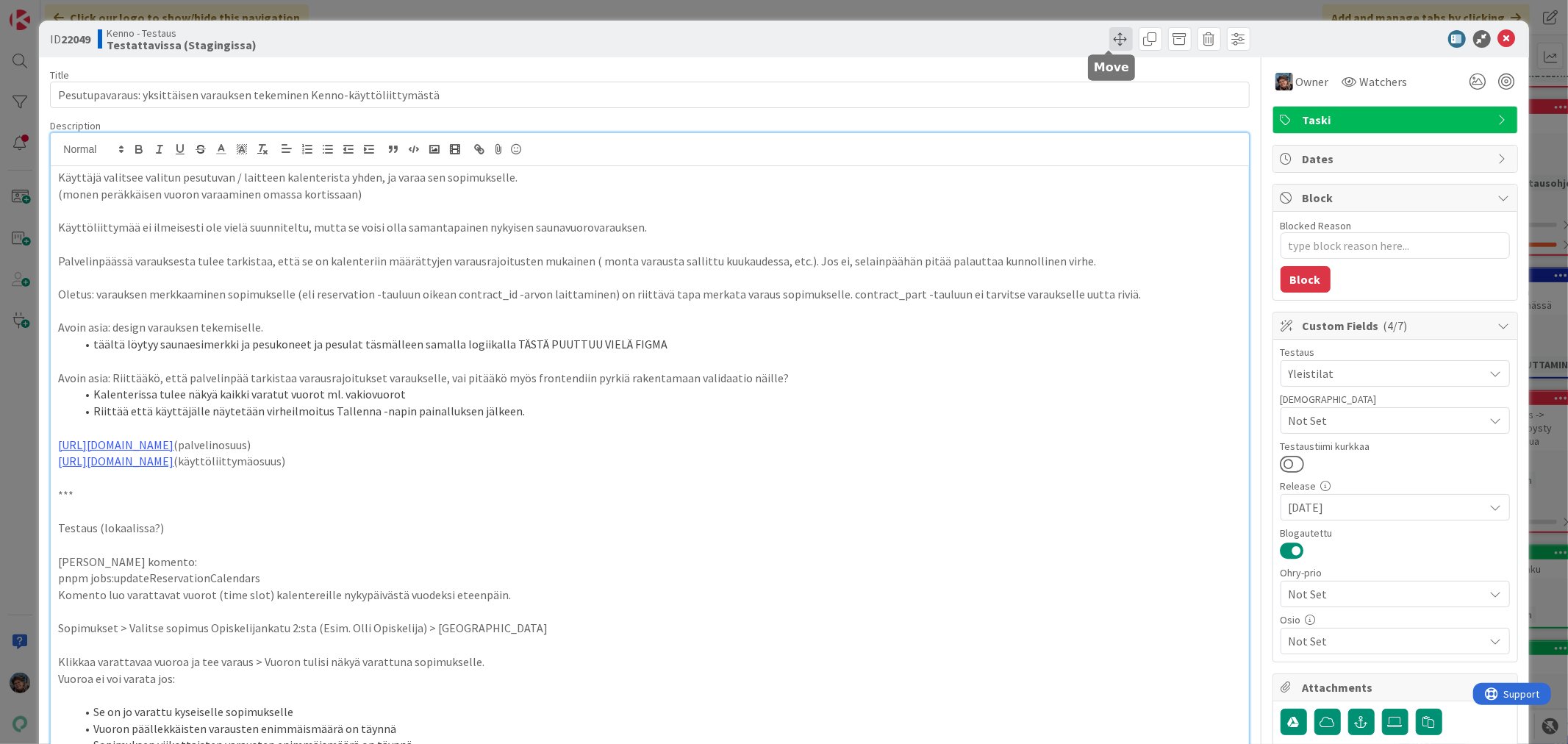
click at [1109, 36] on span at bounding box center [1120, 39] width 24 height 24
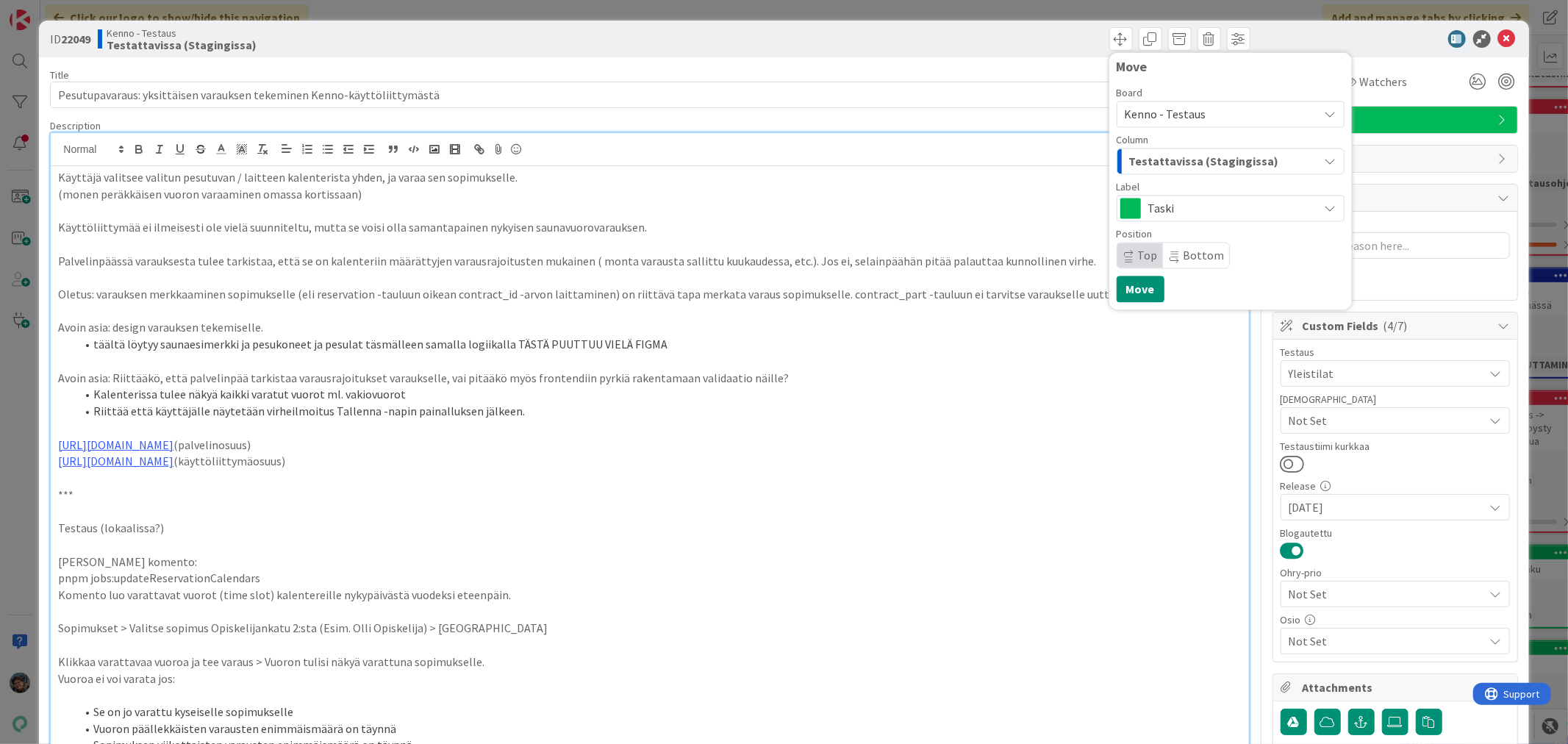
click at [1201, 161] on span "Testattavissa (Stagingissa)" at bounding box center [1204, 161] width 150 height 20
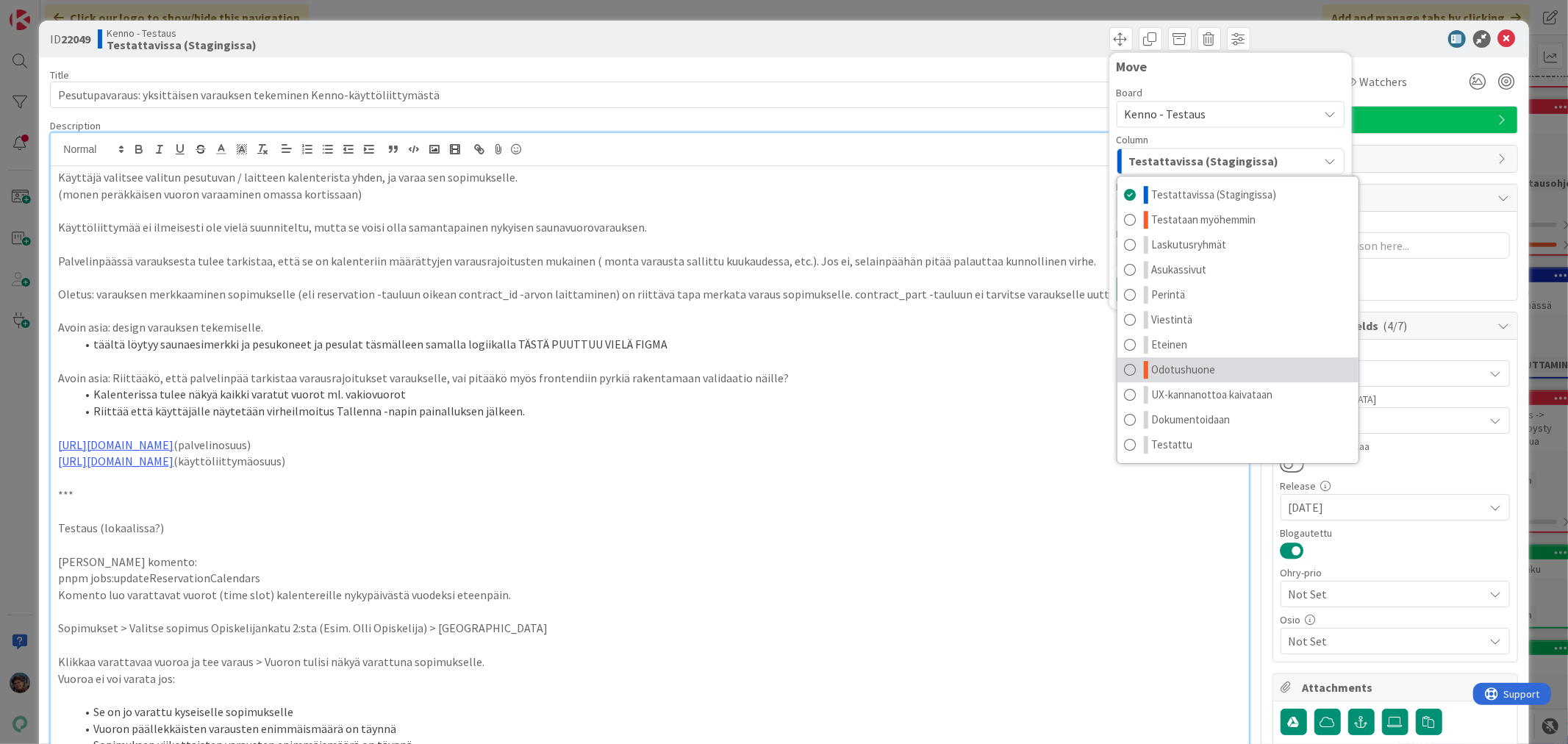
click at [1219, 372] on link "Odotushuone" at bounding box center [1237, 370] width 241 height 25
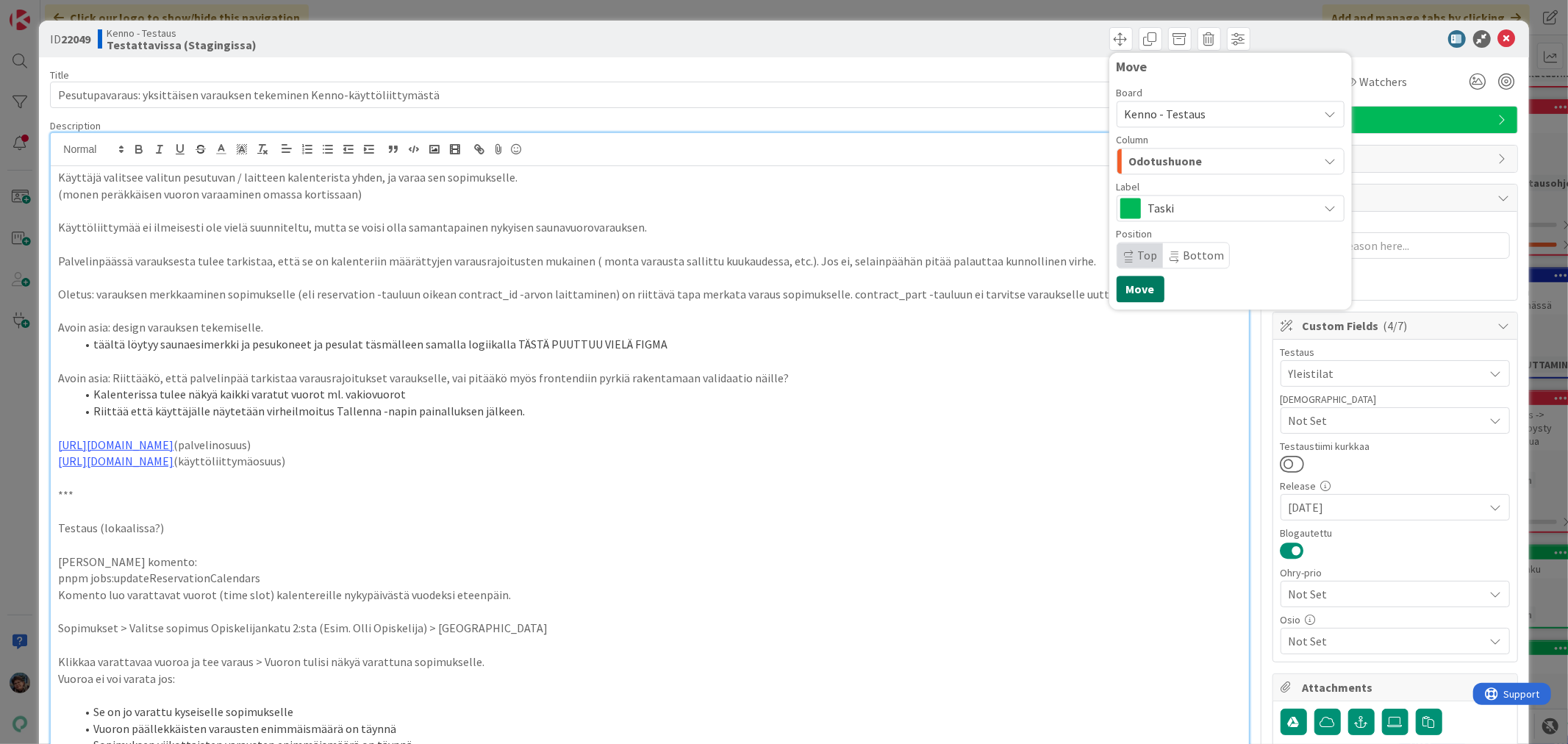
click at [1129, 291] on button "Move" at bounding box center [1140, 289] width 48 height 27
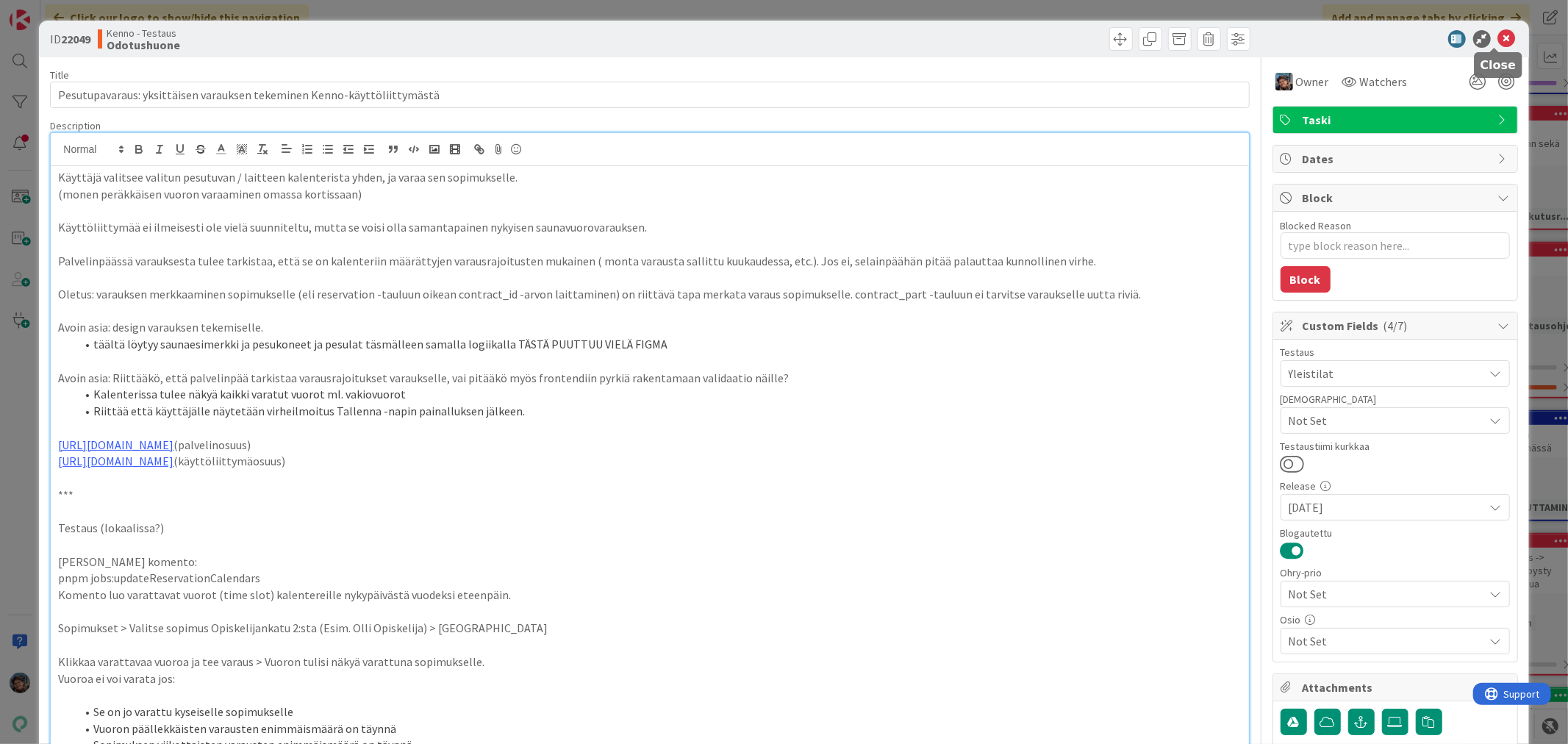
click at [1498, 35] on icon at bounding box center [1507, 39] width 18 height 18
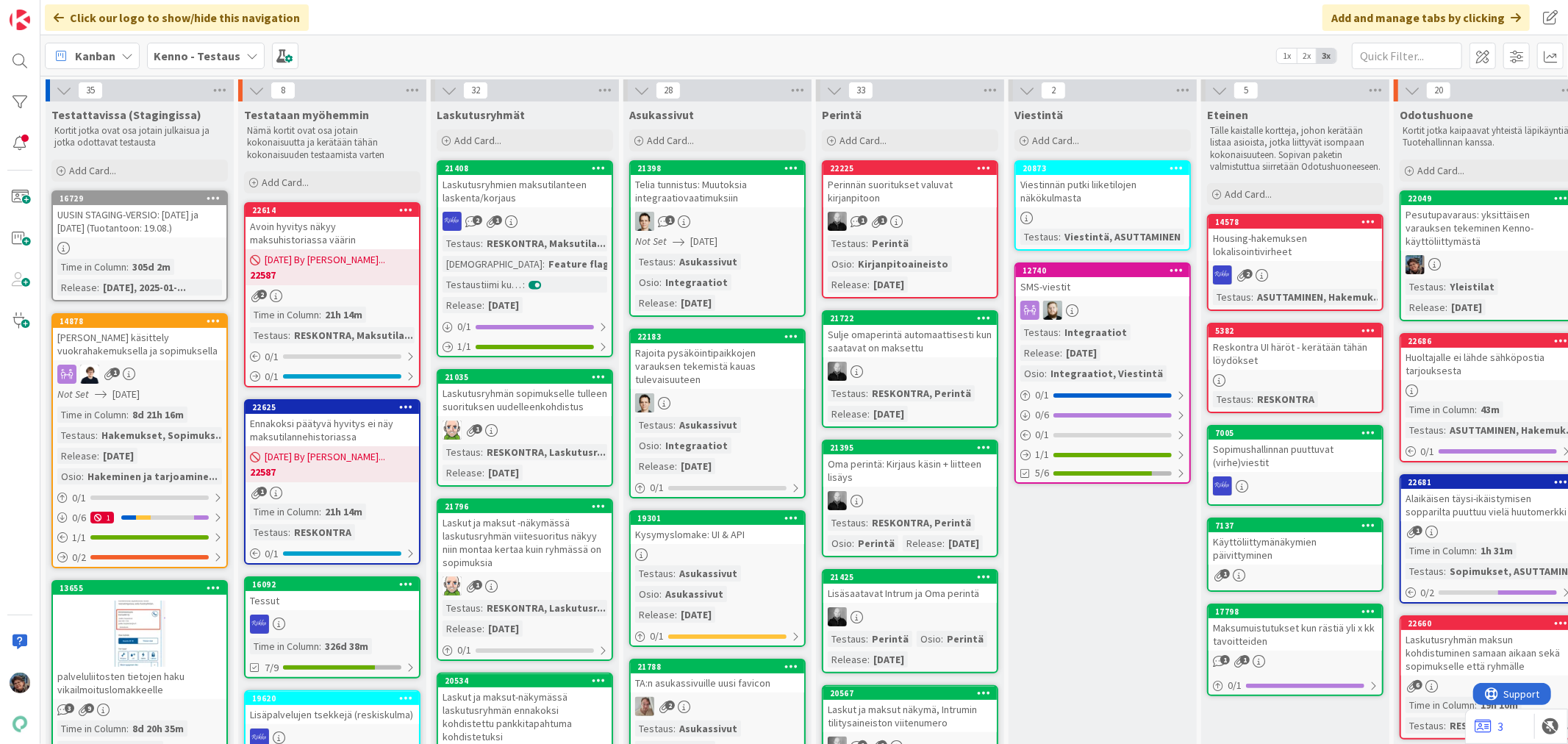
click at [1509, 255] on div at bounding box center [1487, 265] width 174 height 20
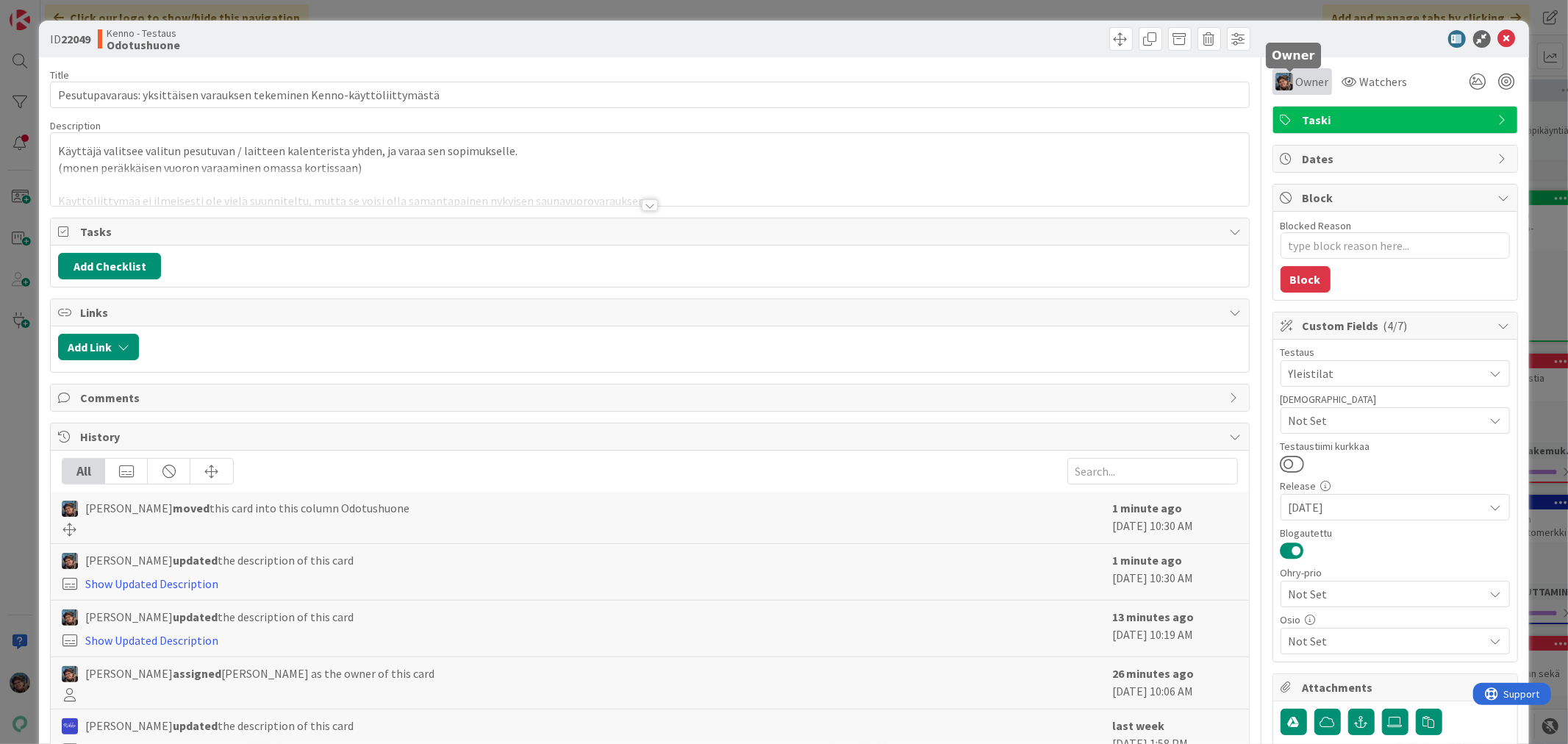
click at [1296, 82] on span "Owner" at bounding box center [1312, 82] width 33 height 18
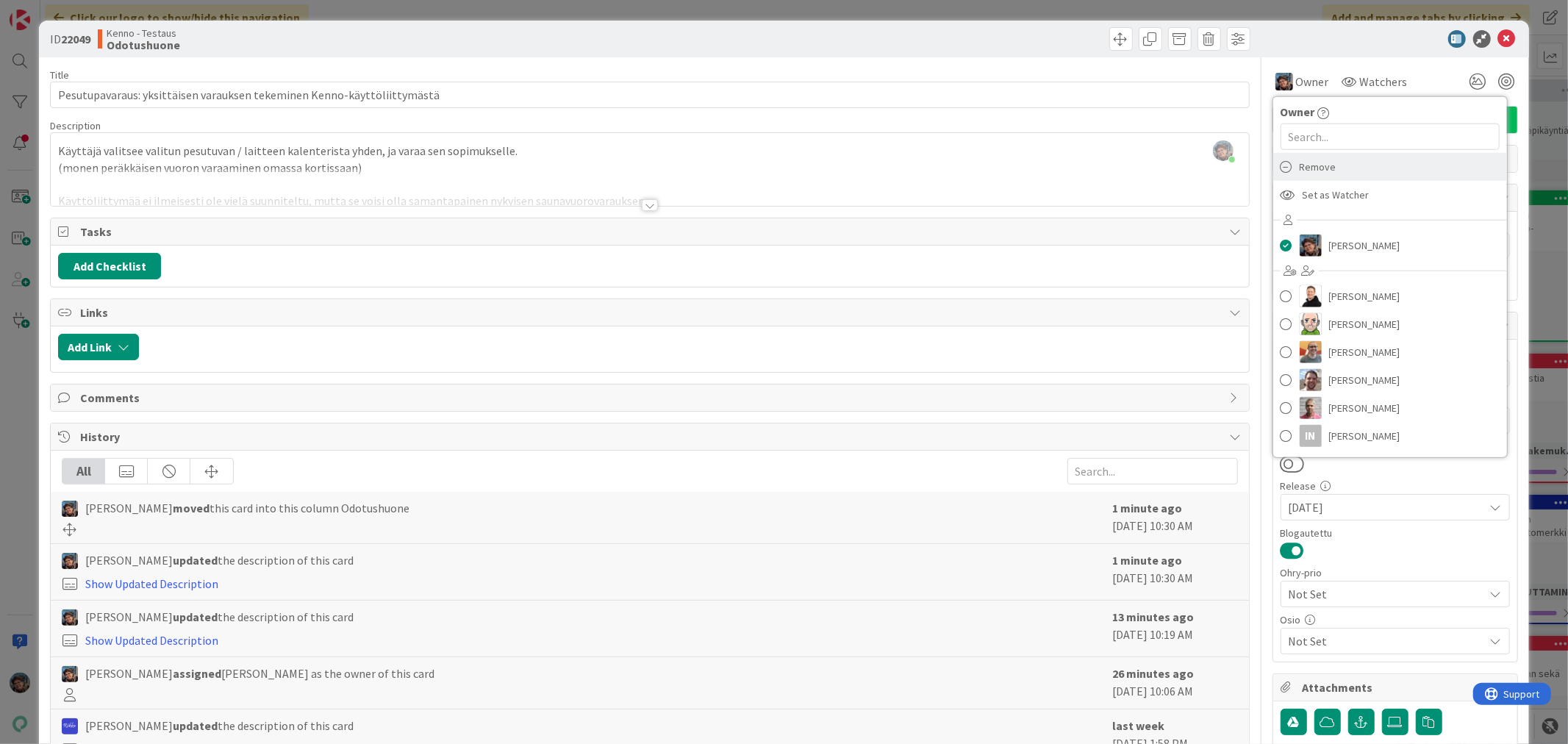
click at [1299, 171] on span "Remove" at bounding box center [1317, 167] width 36 height 22
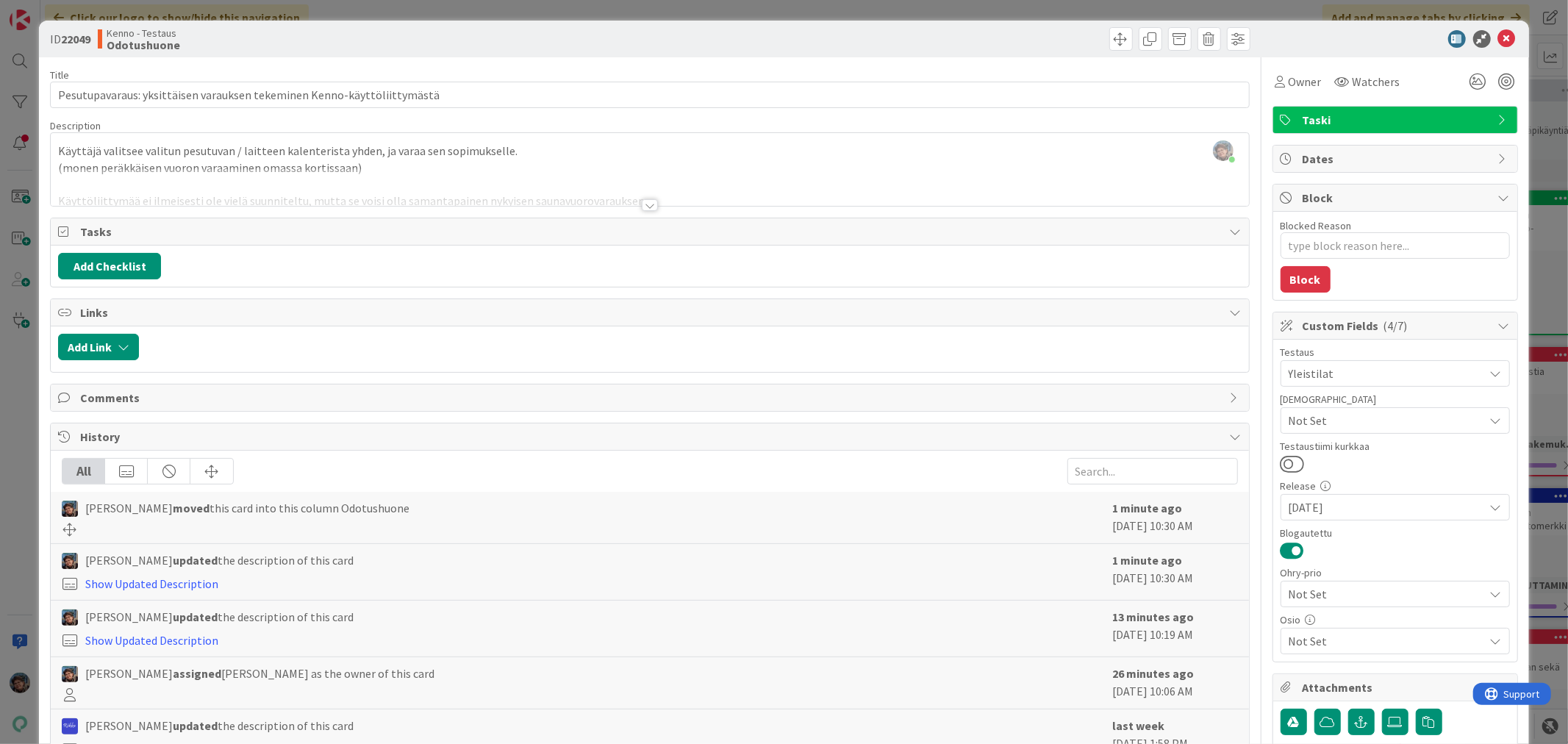
type textarea "x"
click at [1498, 37] on icon at bounding box center [1507, 39] width 18 height 18
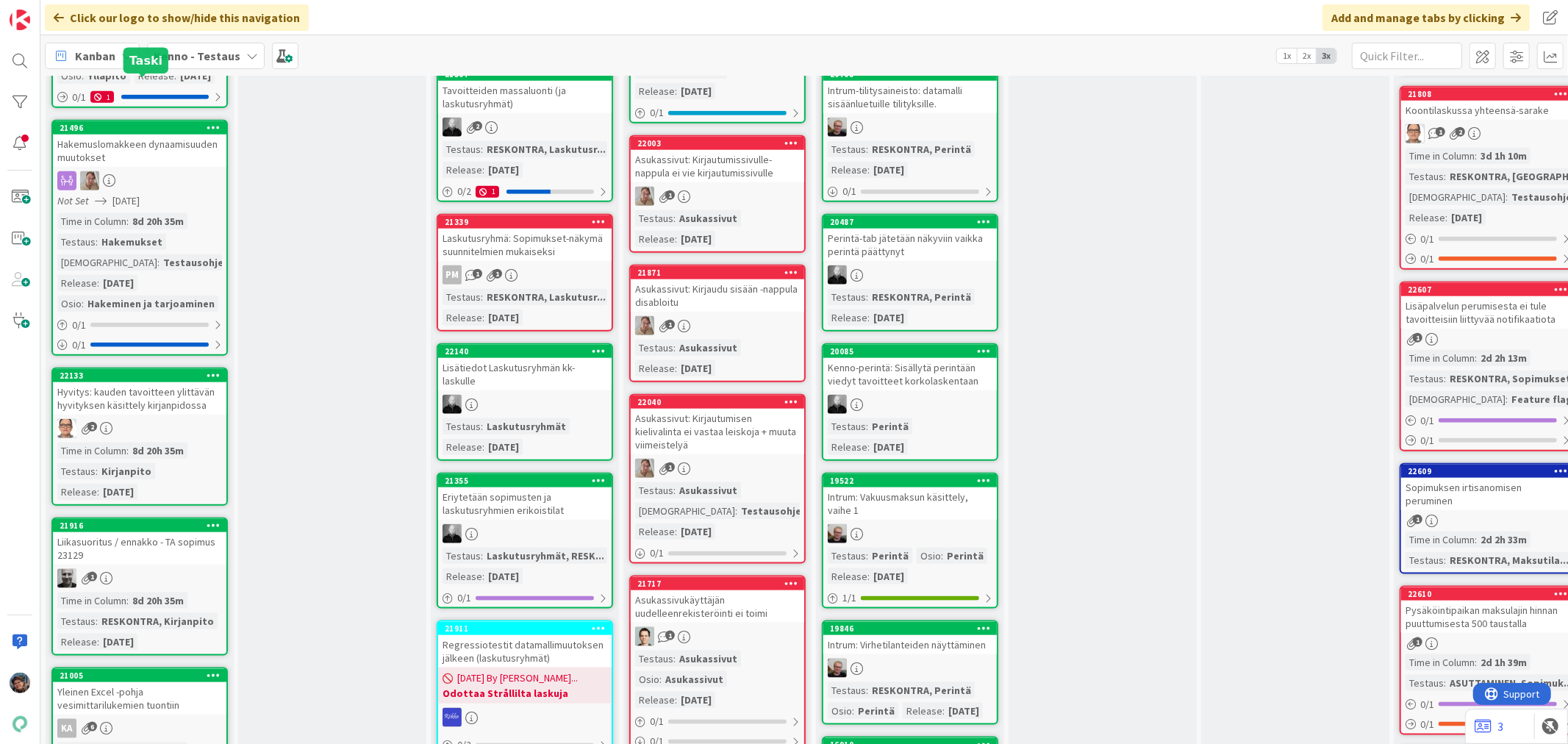
scroll to position [1470, 0]
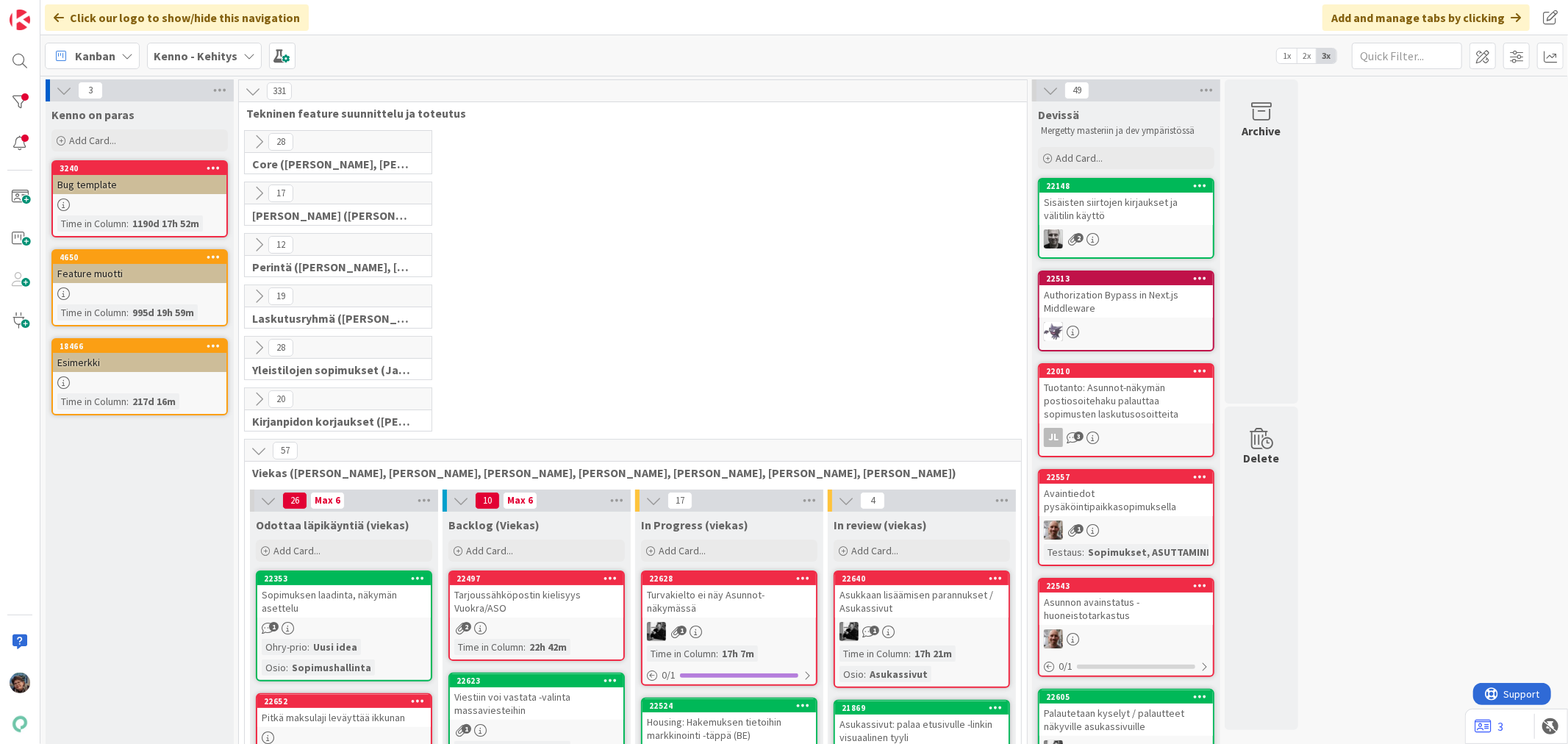
click at [187, 52] on b "Kenno - Kehitys" at bounding box center [195, 56] width 84 height 15
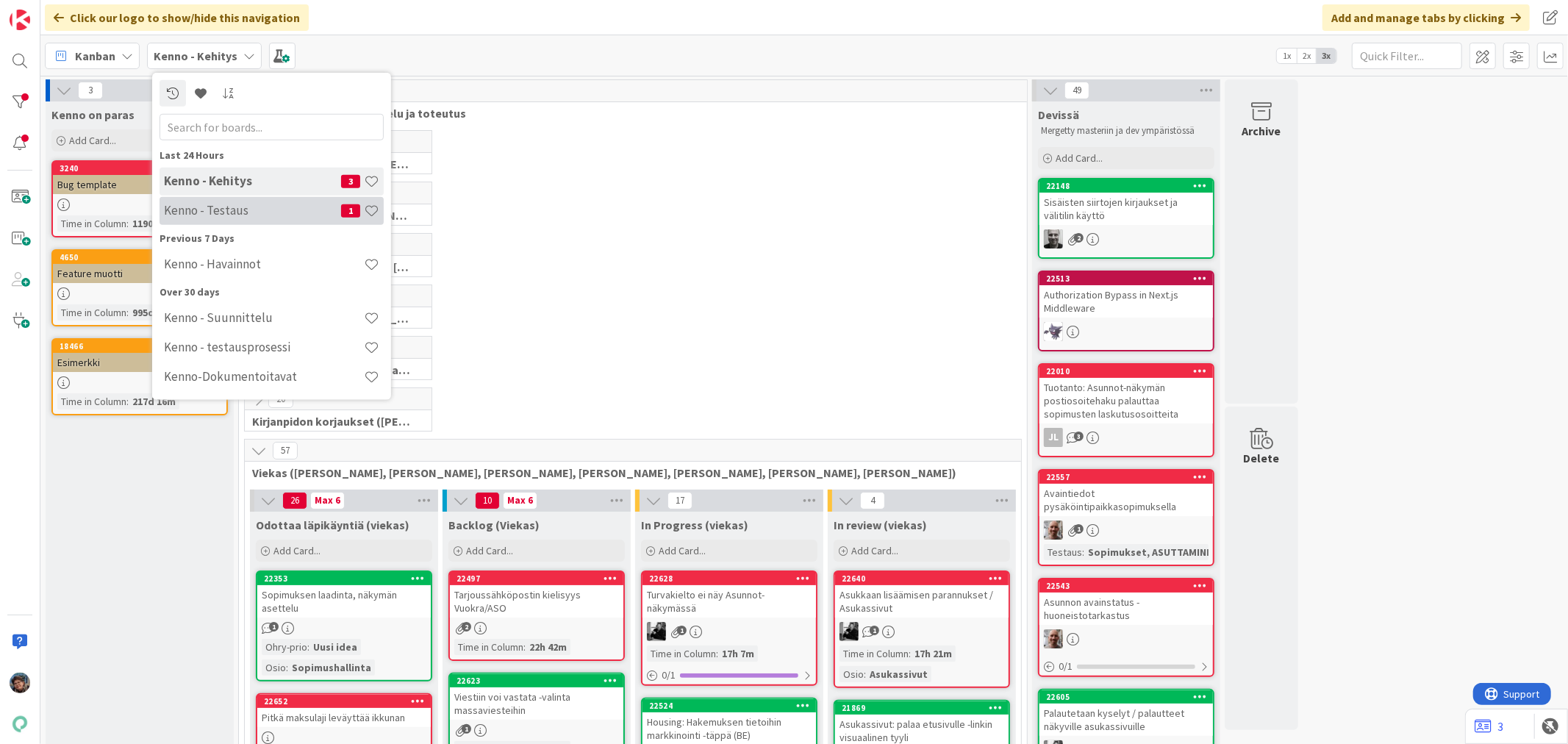
click at [252, 208] on h4 "Kenno - Testaus" at bounding box center [253, 210] width 177 height 15
